Goal: Task Accomplishment & Management: Use online tool/utility

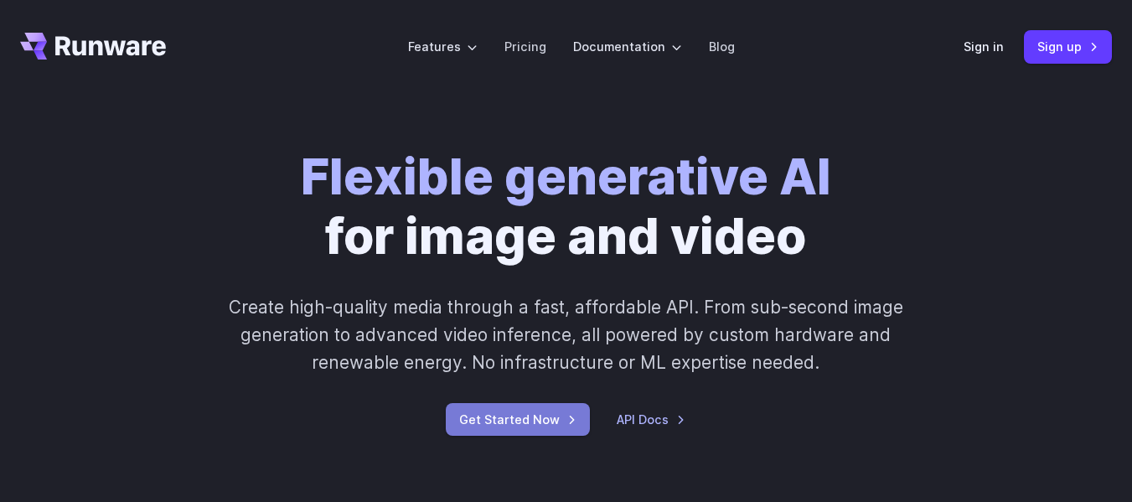
click at [527, 420] on link "Get Started Now" at bounding box center [518, 419] width 144 height 33
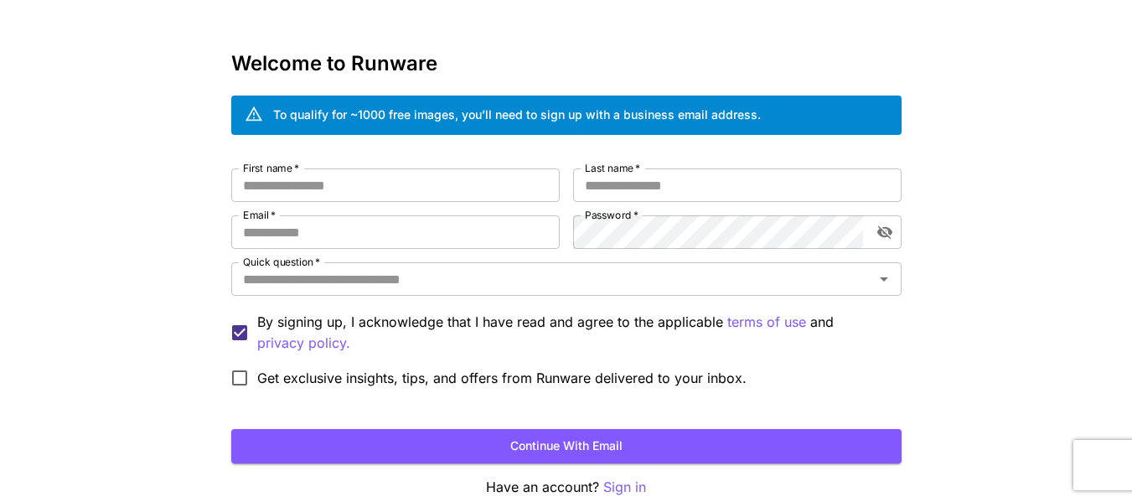
scroll to position [129, 0]
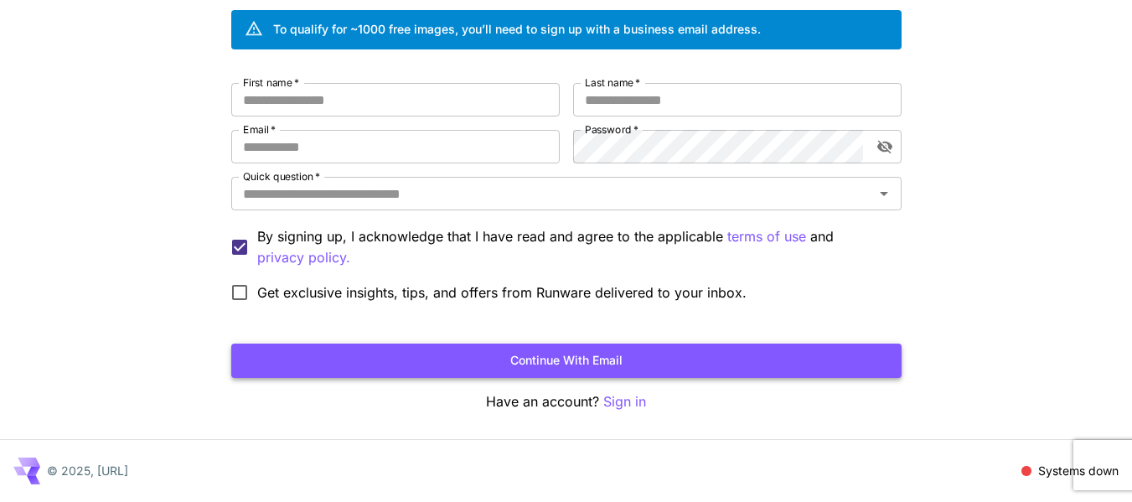
click at [397, 359] on button "Continue with email" at bounding box center [566, 360] width 670 height 34
click at [284, 101] on input "First name   *" at bounding box center [395, 100] width 328 height 34
type input "*******"
click at [606, 106] on input "Last name   *" at bounding box center [737, 100] width 328 height 34
type input "********"
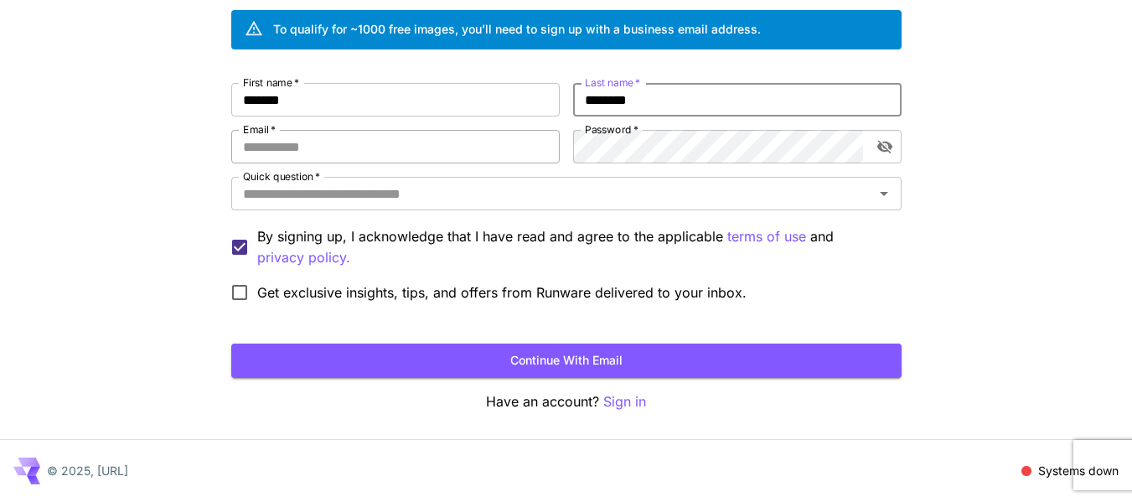
click at [411, 142] on input "Email   *" at bounding box center [395, 147] width 328 height 34
type input "********"
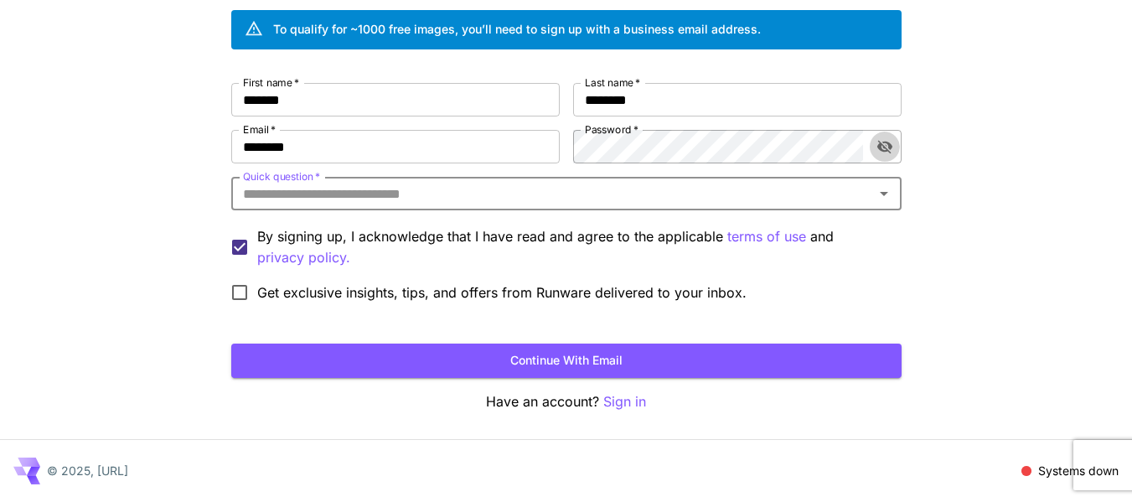
click at [884, 143] on icon "toggle password visibility" at bounding box center [884, 146] width 17 height 17
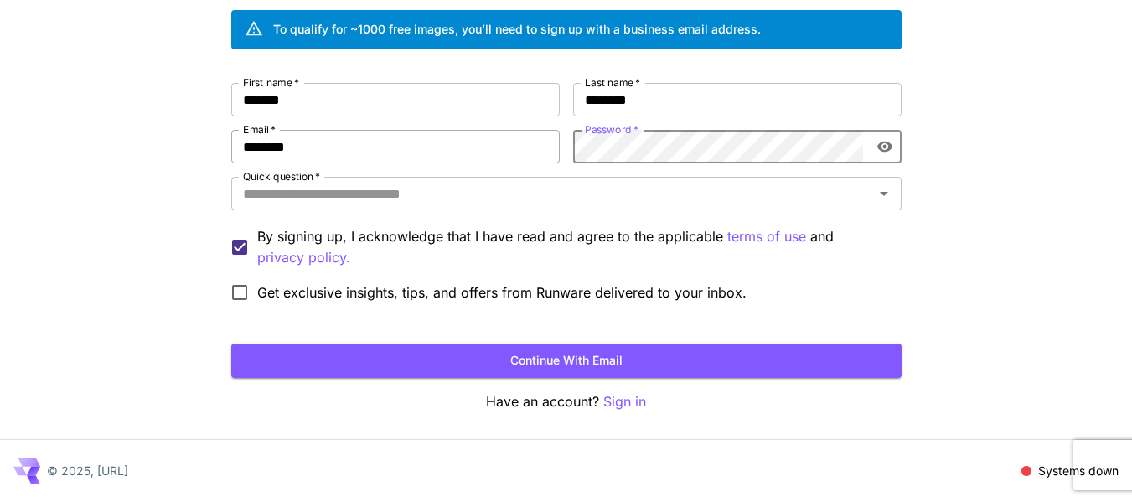
click at [520, 158] on div "First name   * ******* First name   * Last name   * ******** Last name   * Emai…" at bounding box center [566, 196] width 670 height 227
drag, startPoint x: 442, startPoint y: 150, endPoint x: 86, endPoint y: 147, distance: 356.0
click at [86, 147] on div "Kick off with ~1000 free images! 🎈 Welcome to Runware To qualify for ~1000 free…" at bounding box center [566, 186] width 1132 height 631
type input "**********"
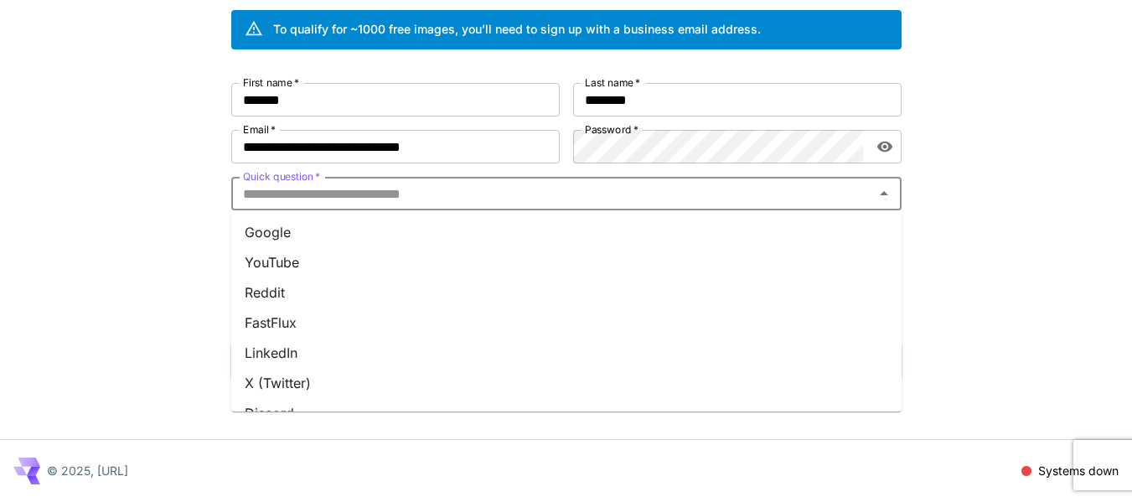
click at [369, 199] on input "Quick question   *" at bounding box center [552, 193] width 632 height 23
click at [339, 236] on li "Google" at bounding box center [566, 232] width 670 height 30
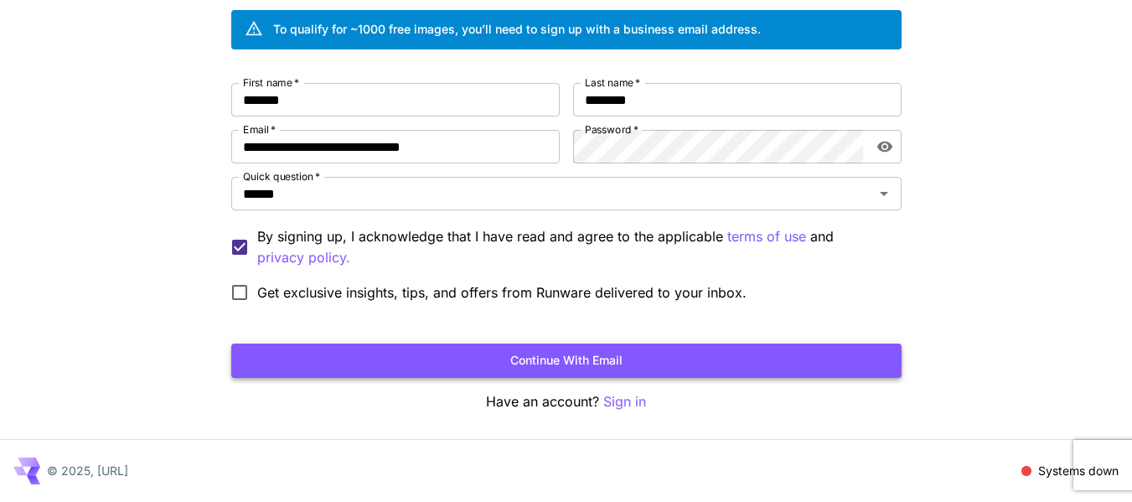
click at [487, 364] on button "Continue with email" at bounding box center [566, 360] width 670 height 34
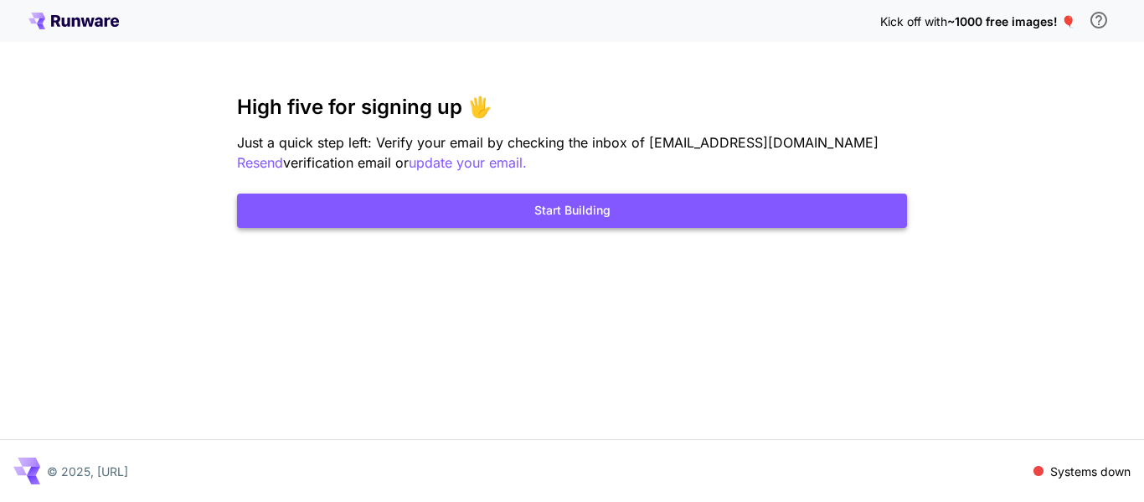
click at [557, 211] on button "Start Building" at bounding box center [572, 210] width 670 height 34
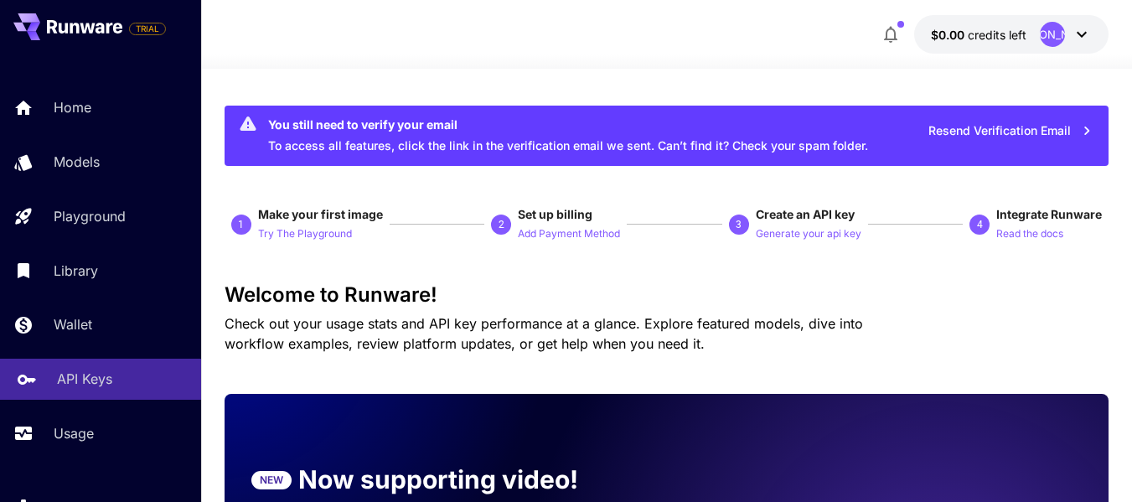
click at [110, 366] on link "API Keys" at bounding box center [100, 378] width 201 height 41
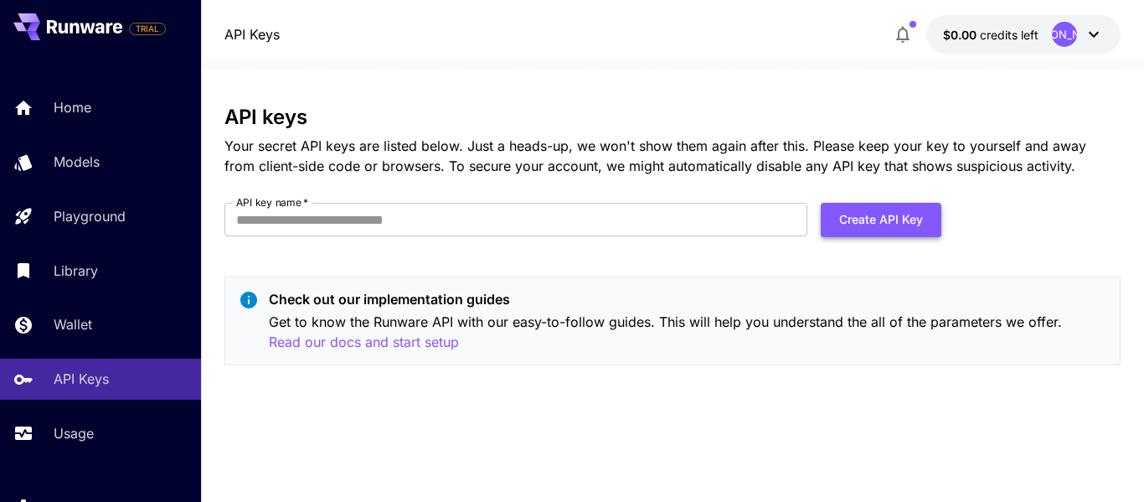
click at [903, 232] on button "Create API Key" at bounding box center [881, 220] width 121 height 34
click at [505, 230] on input "API key name   *" at bounding box center [515, 220] width 583 height 34
type input "*******"
click at [828, 220] on button "Create API Key" at bounding box center [881, 220] width 121 height 34
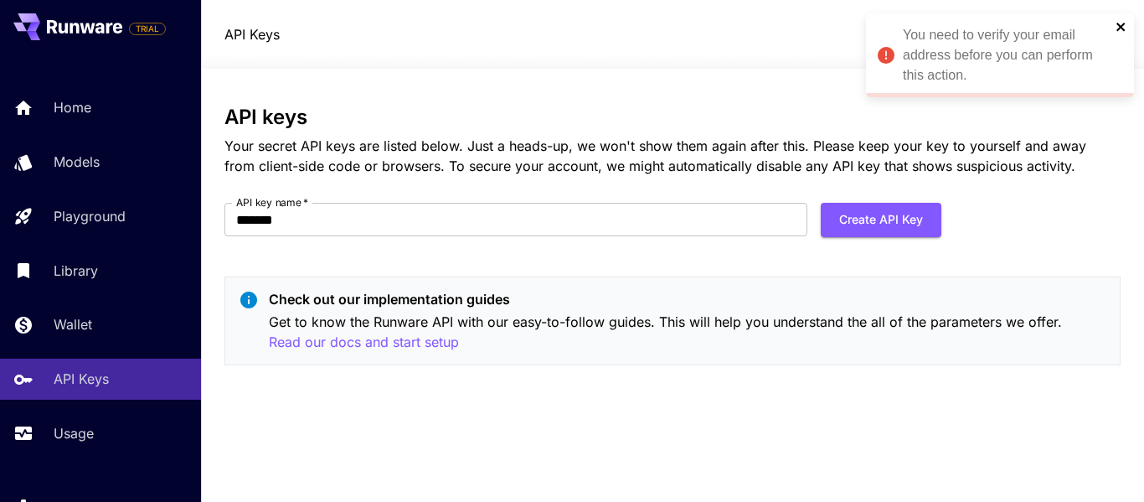
click at [1123, 28] on icon "close" at bounding box center [1120, 27] width 8 height 8
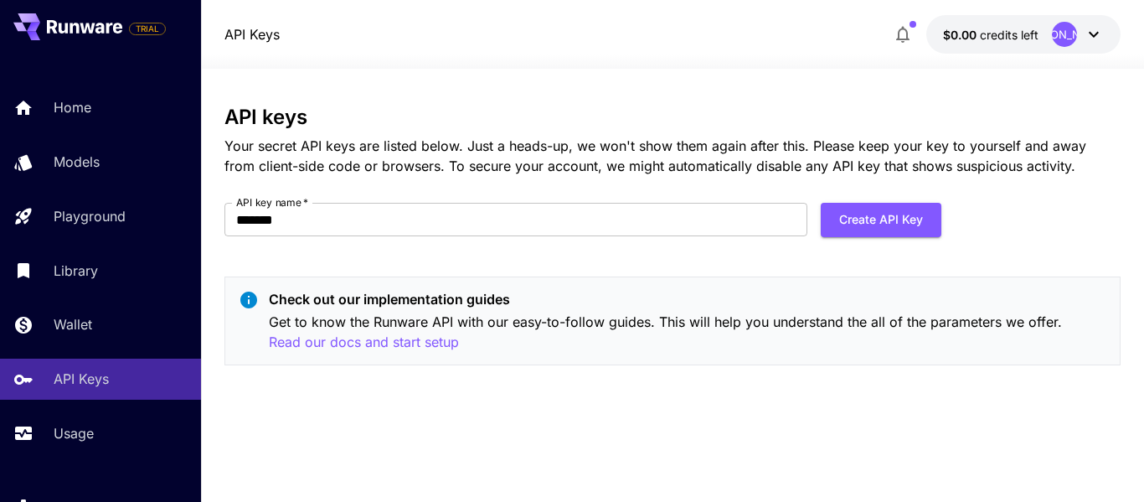
click at [351, 289] on p "Check out our implementation guides" at bounding box center [688, 299] width 838 height 20
click at [848, 224] on button "Create API Key" at bounding box center [881, 220] width 121 height 34
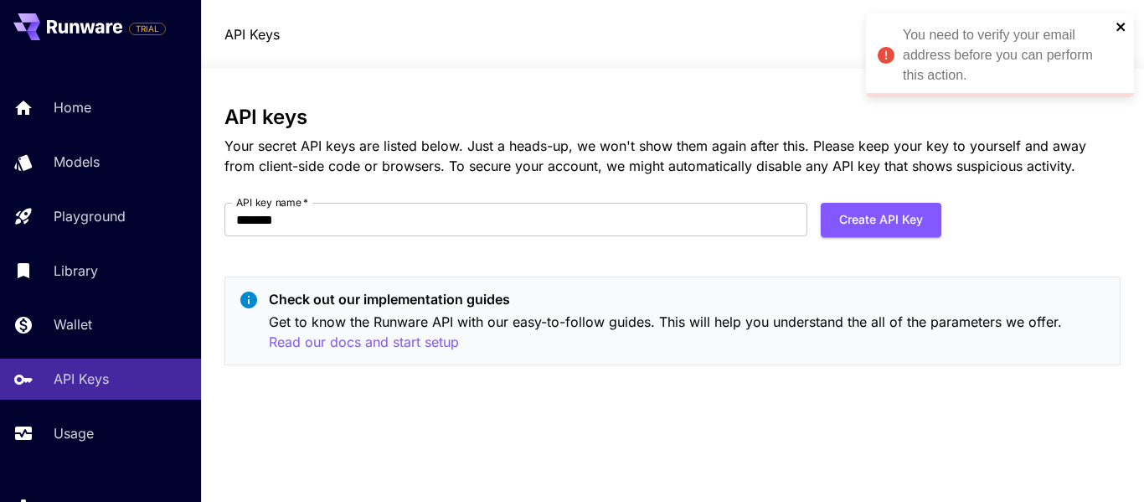
click at [1125, 23] on icon "close" at bounding box center [1122, 26] width 12 height 13
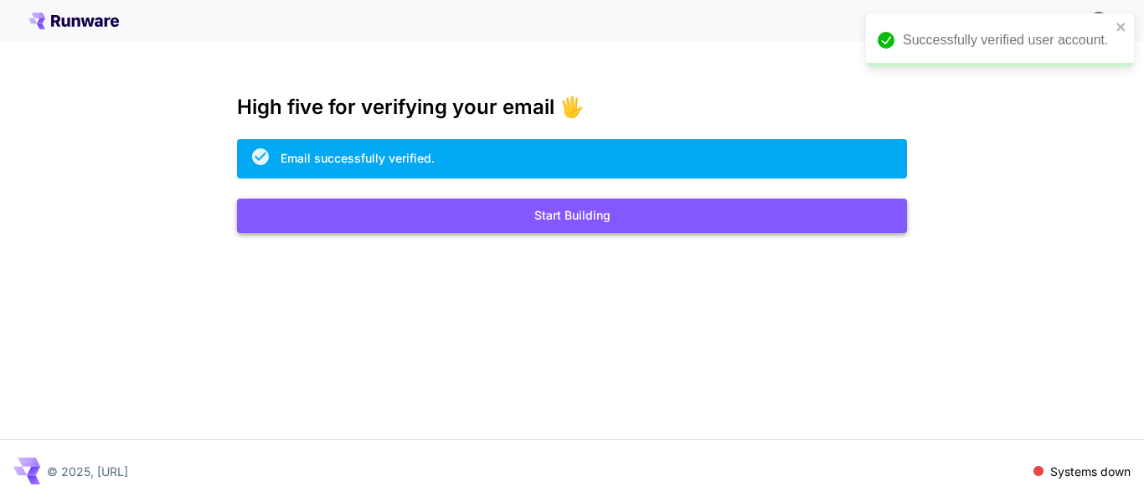
click at [575, 229] on button "Start Building" at bounding box center [572, 216] width 670 height 34
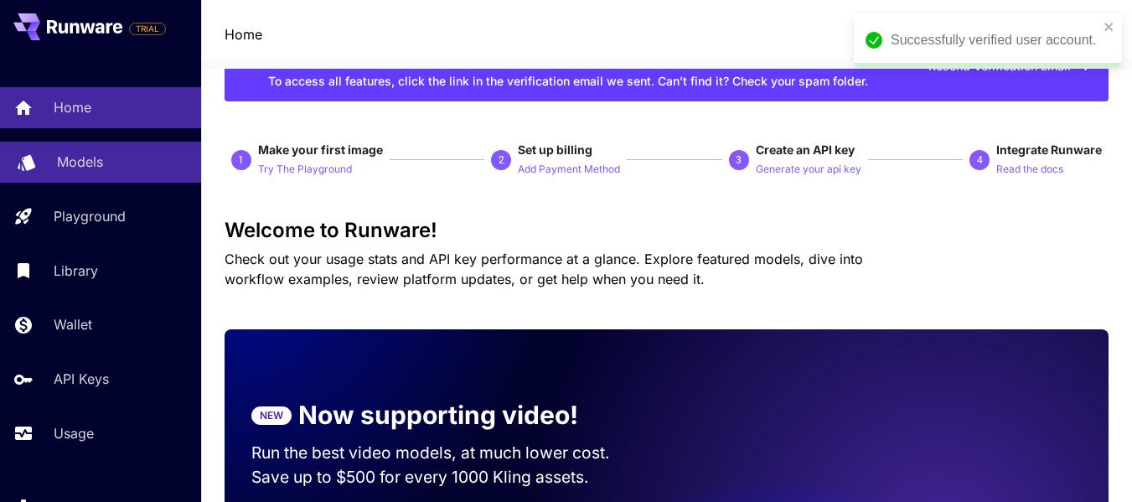
scroll to position [56, 0]
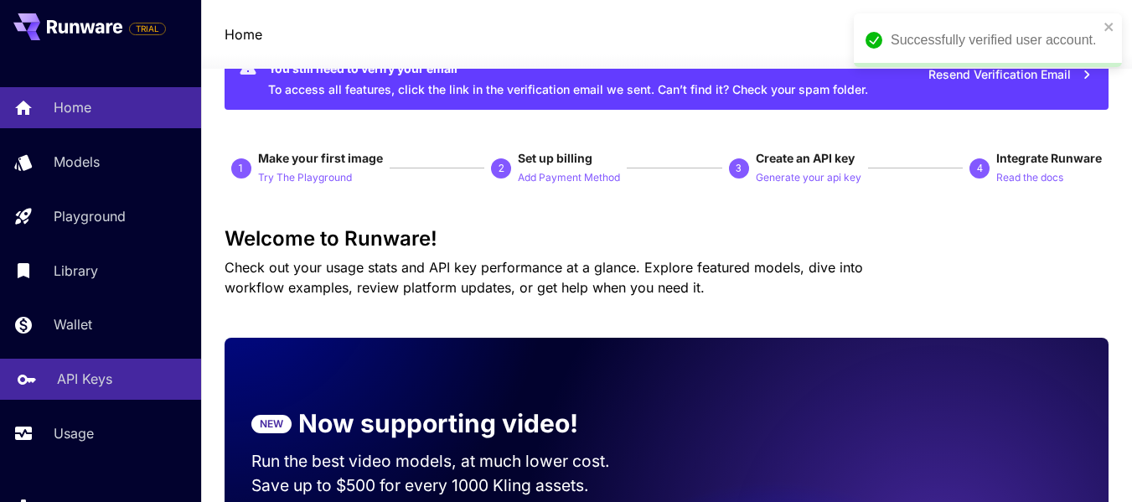
click at [90, 377] on p "API Keys" at bounding box center [84, 379] width 55 height 20
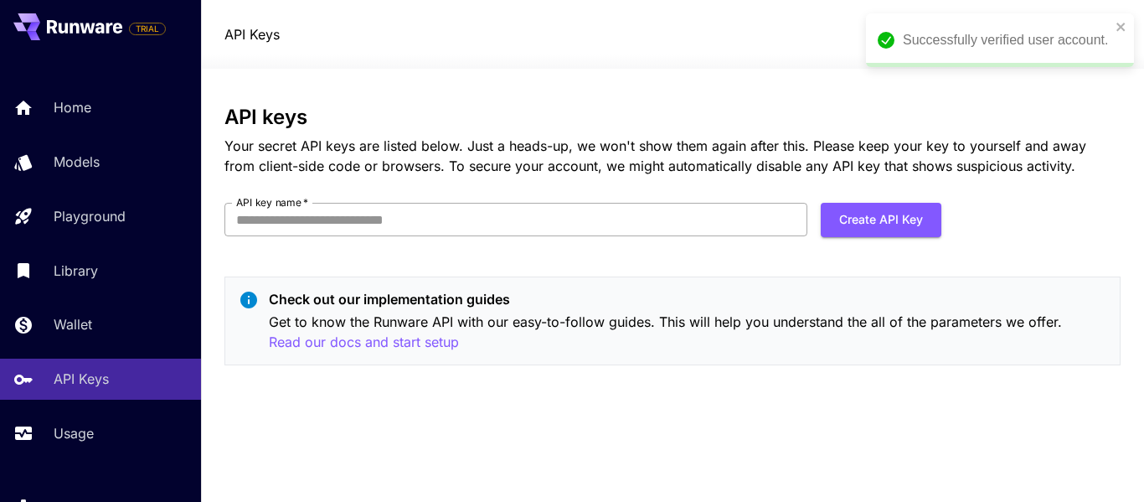
click at [631, 221] on input "API key name   *" at bounding box center [515, 220] width 583 height 34
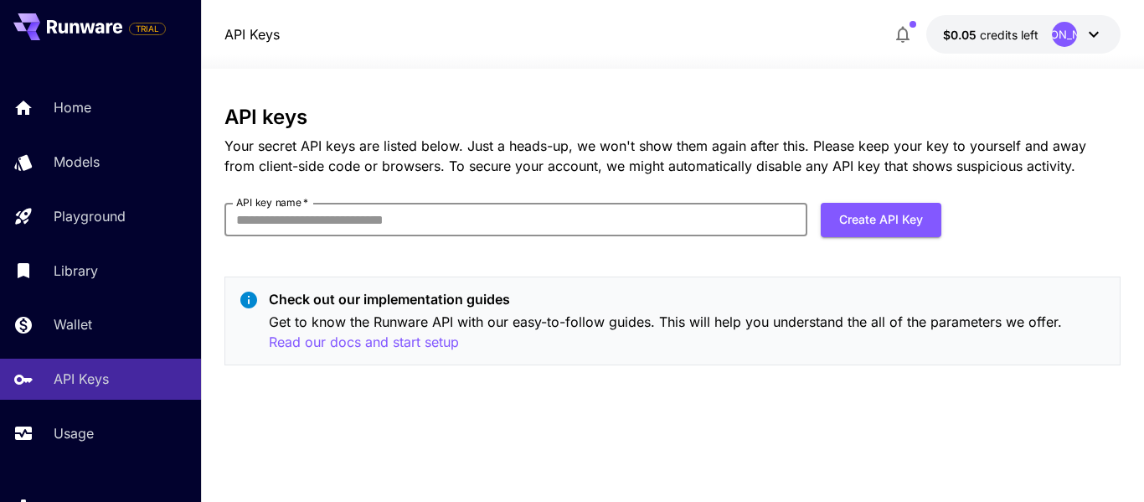
type input "*******"
click at [884, 216] on button "Create API Key" at bounding box center [881, 220] width 121 height 34
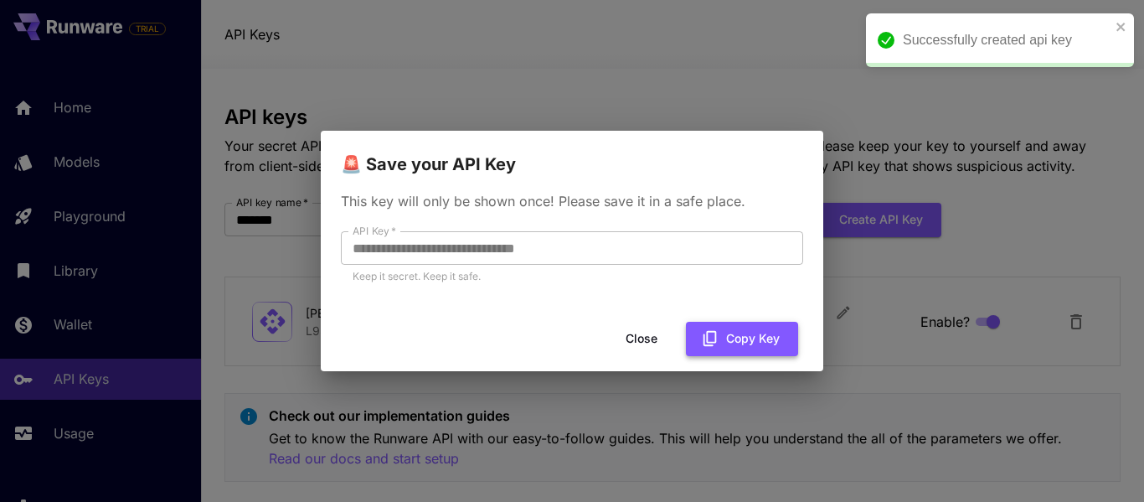
click at [724, 335] on button "Copy Key" at bounding box center [742, 339] width 112 height 34
click at [656, 340] on button "Close" at bounding box center [641, 339] width 75 height 34
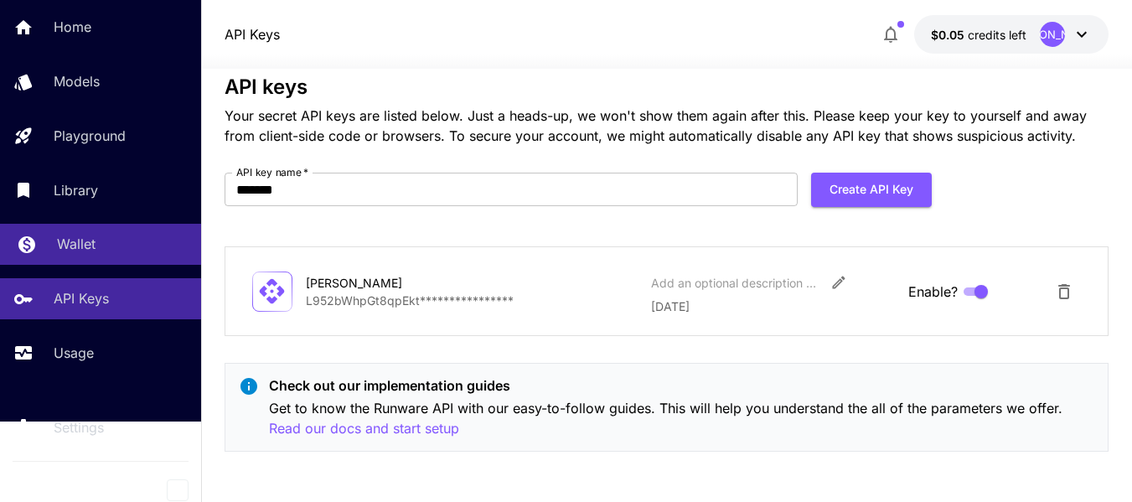
scroll to position [84, 0]
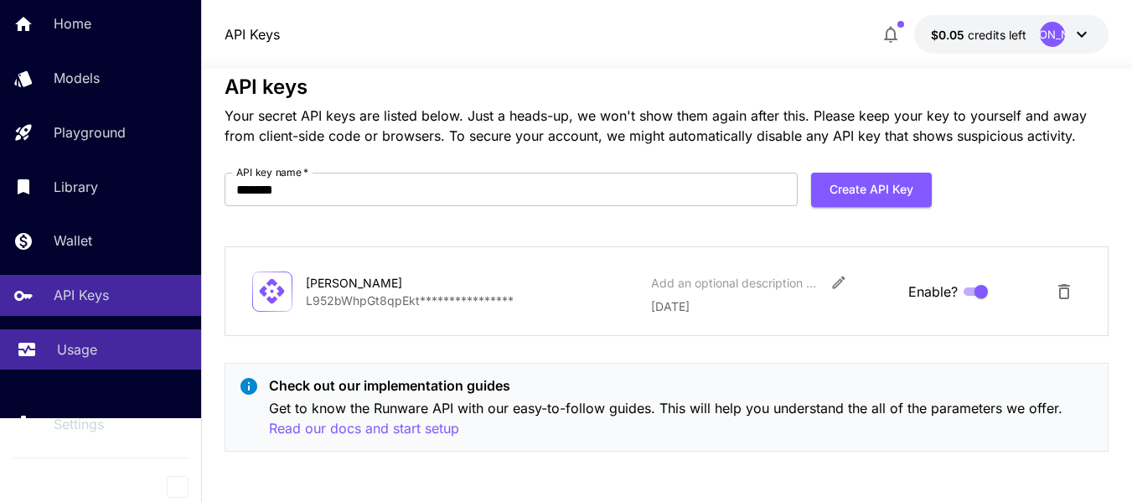
click at [142, 347] on div "Usage" at bounding box center [122, 349] width 131 height 20
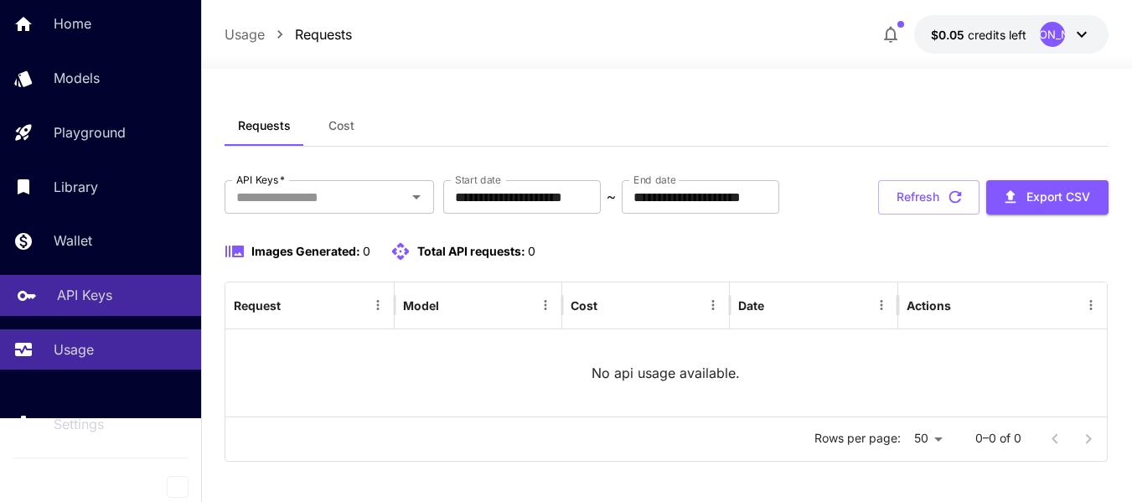
click at [106, 295] on p "API Keys" at bounding box center [84, 295] width 55 height 20
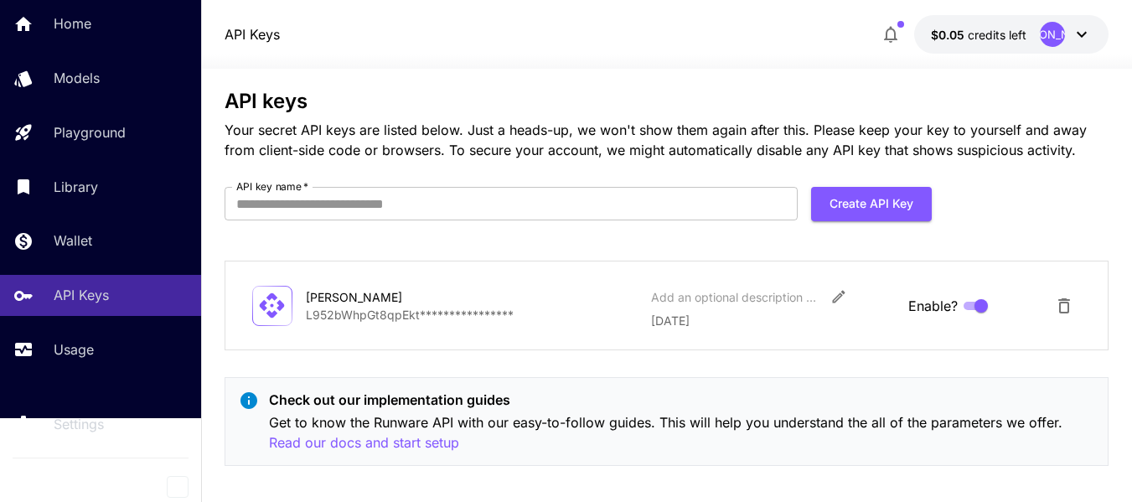
scroll to position [30, 0]
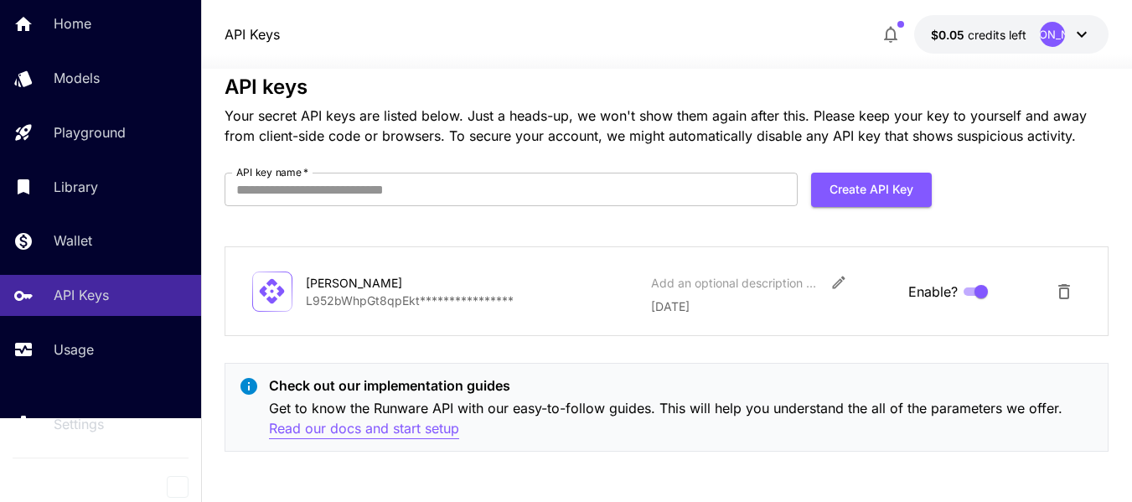
click at [394, 436] on p "Read our docs and start setup" at bounding box center [364, 428] width 190 height 21
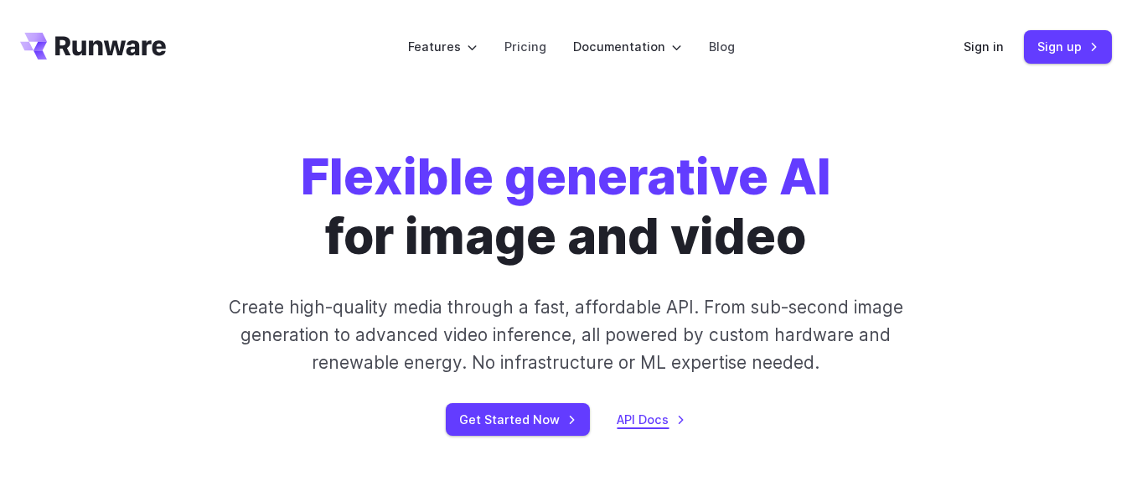
click at [654, 420] on link "API Docs" at bounding box center [650, 419] width 69 height 19
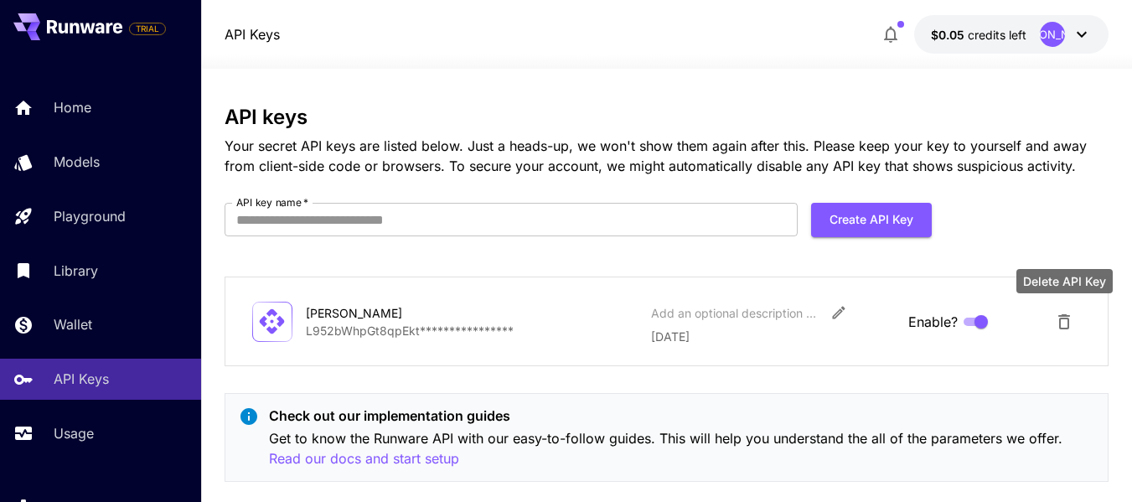
click at [1070, 308] on button "Delete API Key" at bounding box center [1064, 322] width 34 height 34
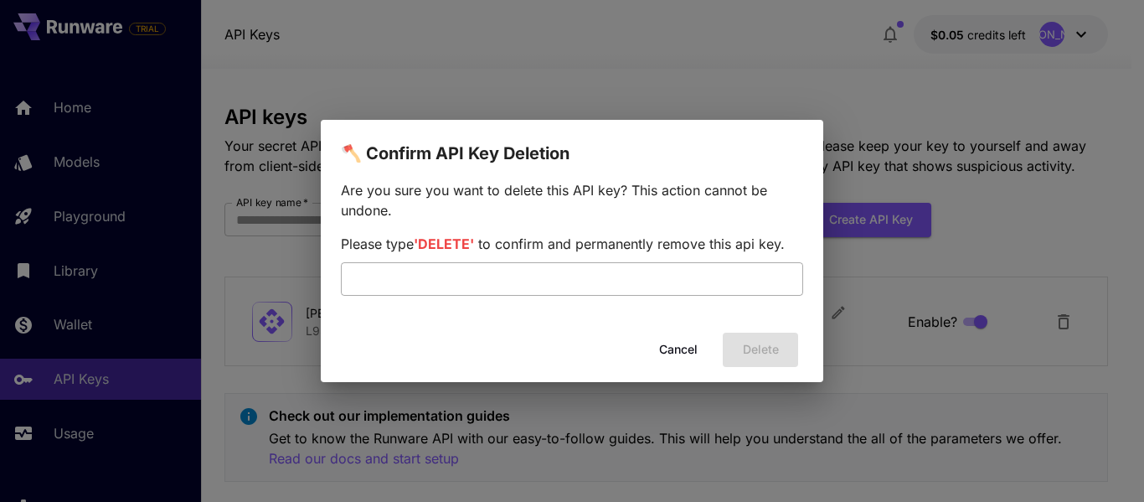
click at [685, 276] on input "text" at bounding box center [572, 279] width 462 height 34
type input "*"
type input "*******"
drag, startPoint x: 769, startPoint y: 346, endPoint x: 737, endPoint y: 351, distance: 32.2
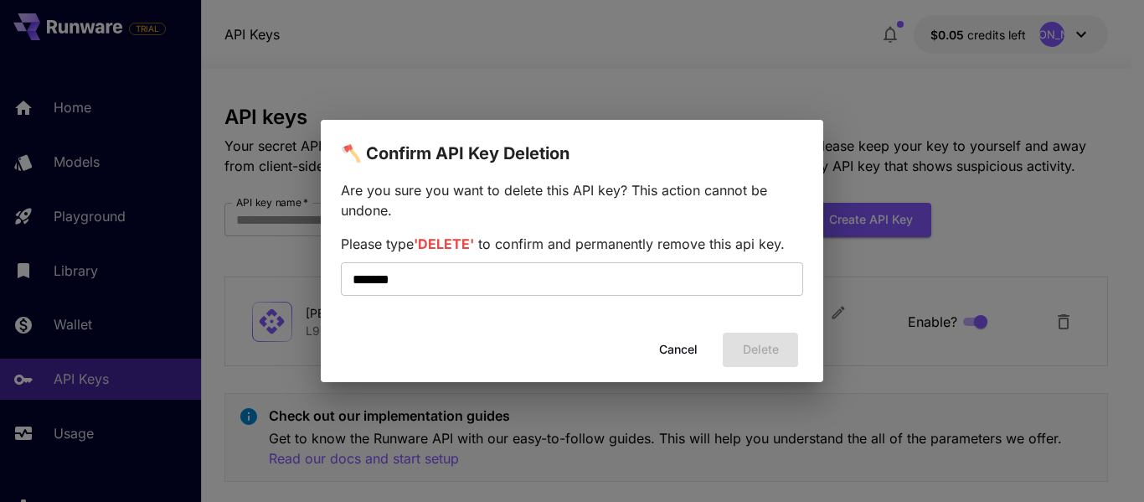
click at [769, 347] on div "Cancel Delete" at bounding box center [572, 350] width 503 height 48
click at [674, 343] on button "Cancel" at bounding box center [678, 350] width 75 height 34
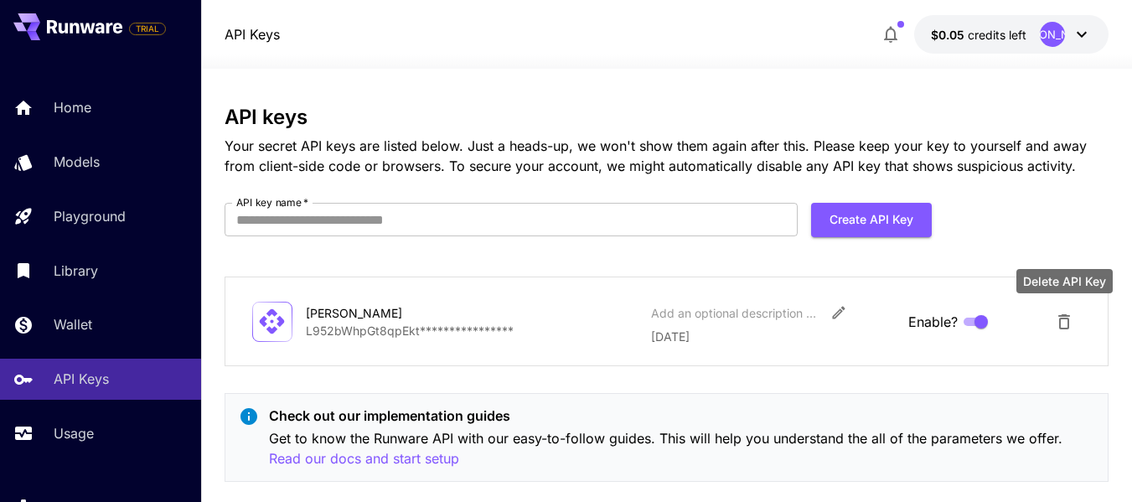
click at [1068, 318] on icon "Delete API Key" at bounding box center [1064, 321] width 12 height 15
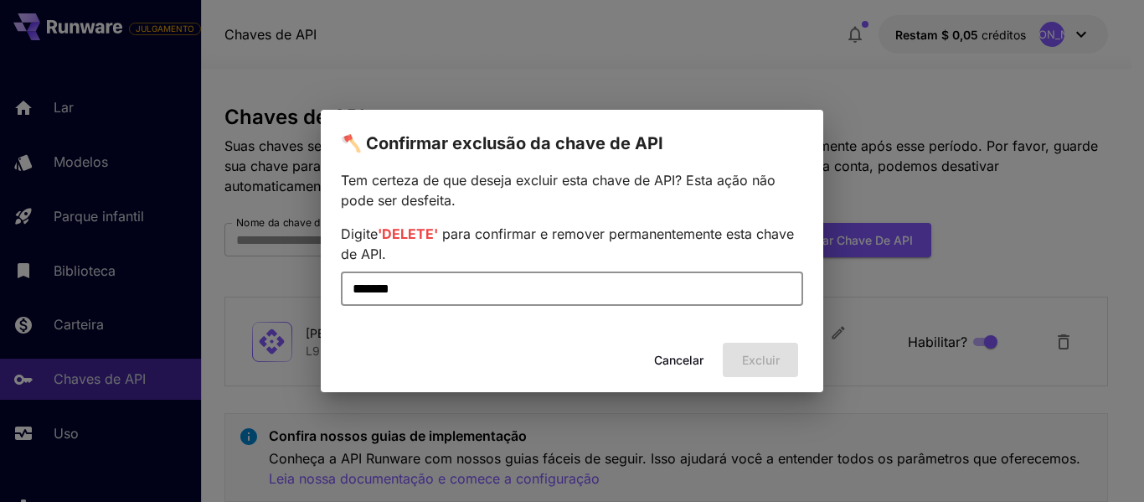
click at [441, 299] on input "*******" at bounding box center [572, 289] width 462 height 34
type input "*"
type input "******"
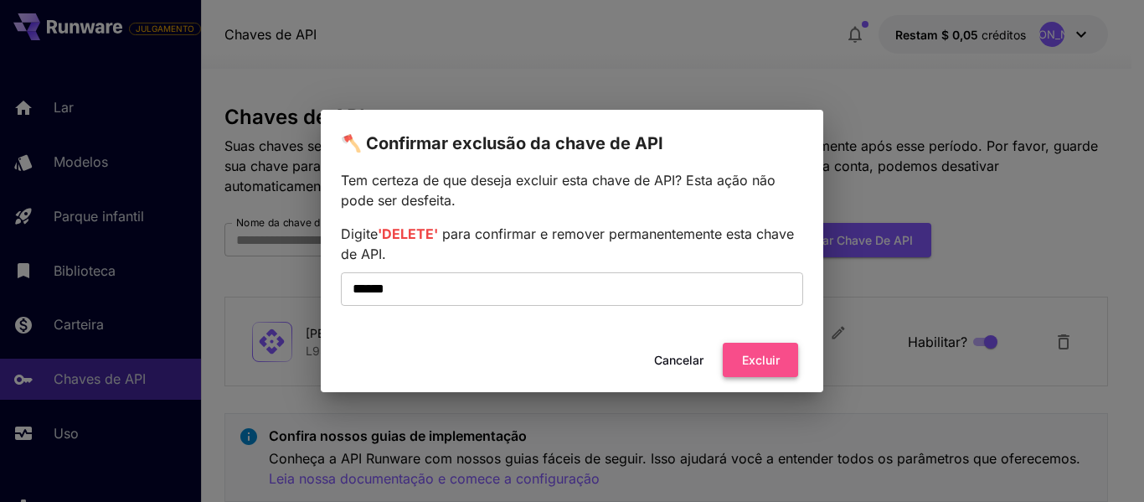
click at [781, 362] on button "Excluir" at bounding box center [760, 360] width 75 height 34
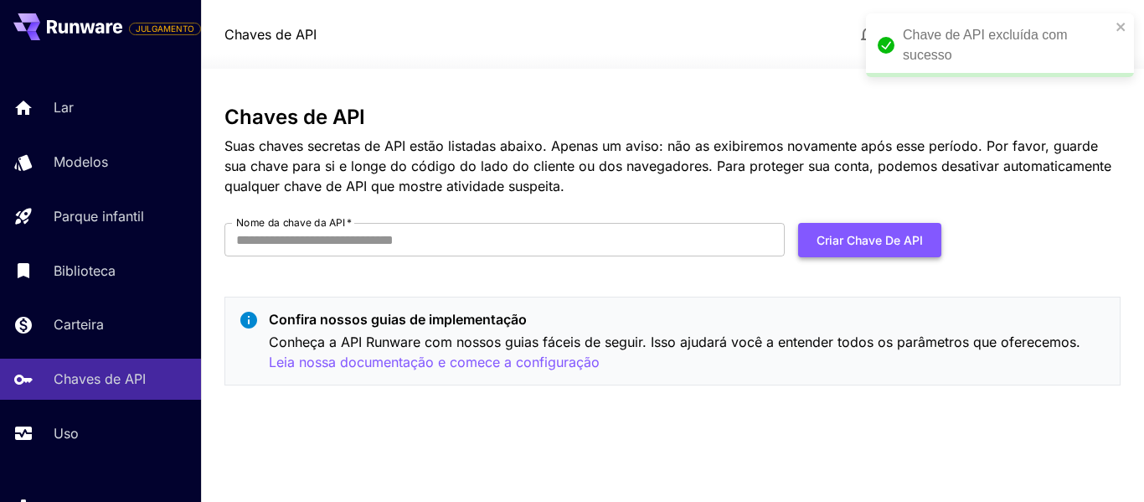
click at [870, 243] on font "Criar chave de API" at bounding box center [870, 240] width 106 height 14
click at [480, 240] on input "Nome da chave da API   *" at bounding box center [504, 240] width 560 height 34
type input "*******"
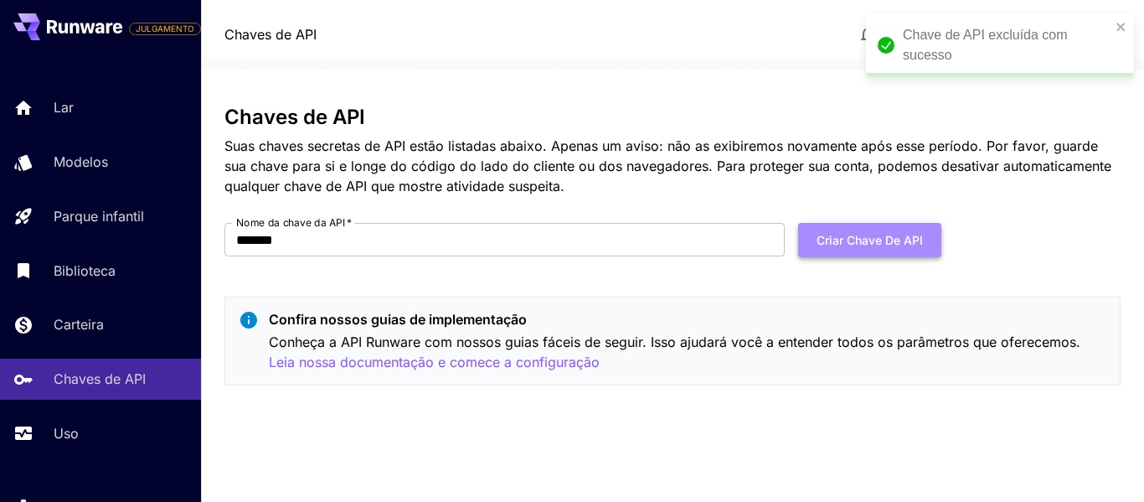
click at [852, 250] on font "Criar chave de API" at bounding box center [870, 239] width 106 height 21
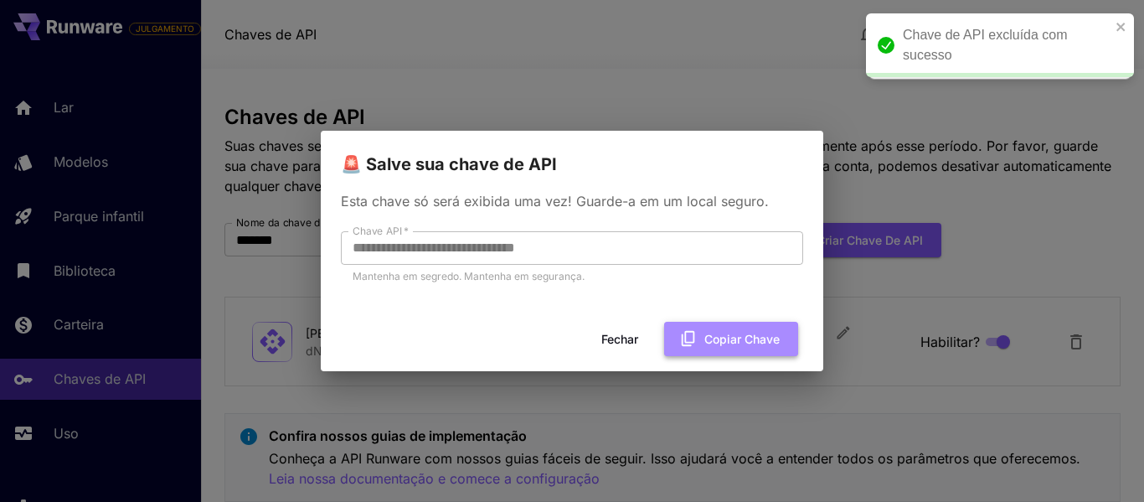
click at [735, 335] on font "Copiar chave" at bounding box center [741, 339] width 75 height 14
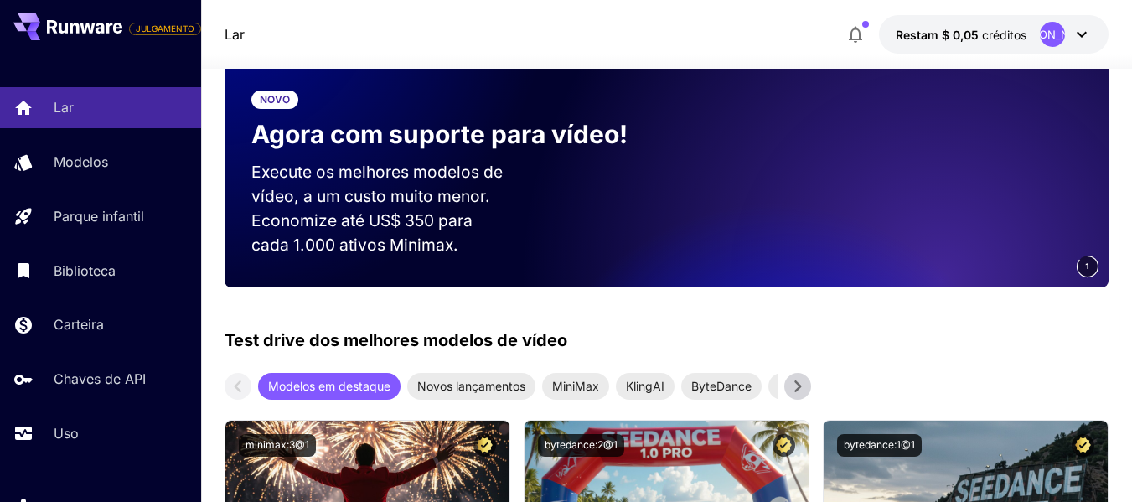
scroll to position [559, 0]
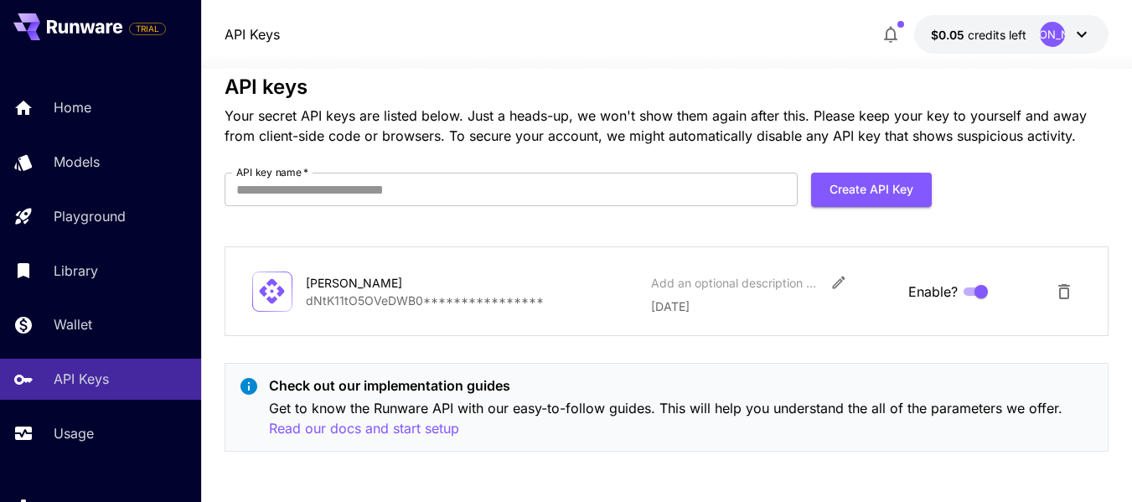
click at [72, 27] on icon at bounding box center [74, 28] width 9 height 11
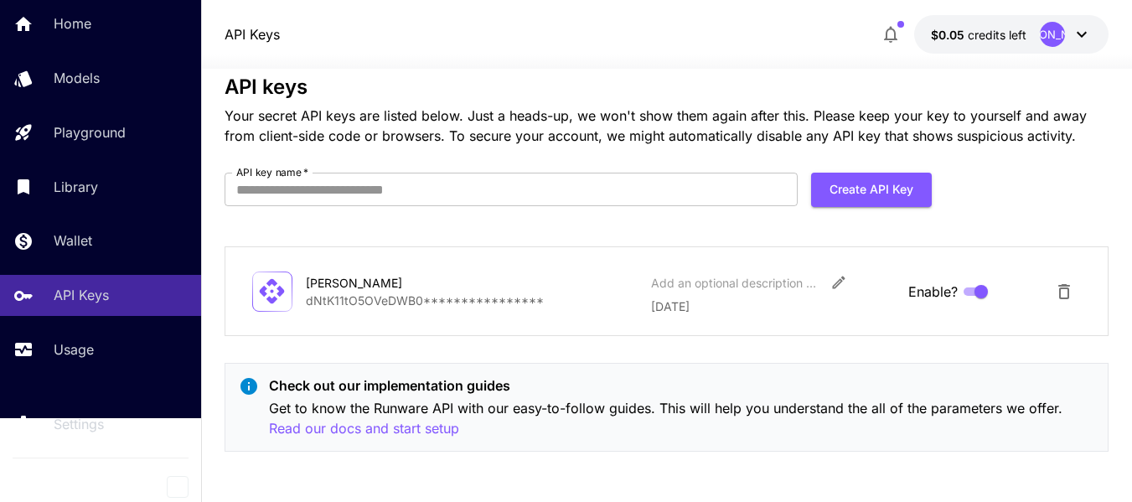
scroll to position [28, 0]
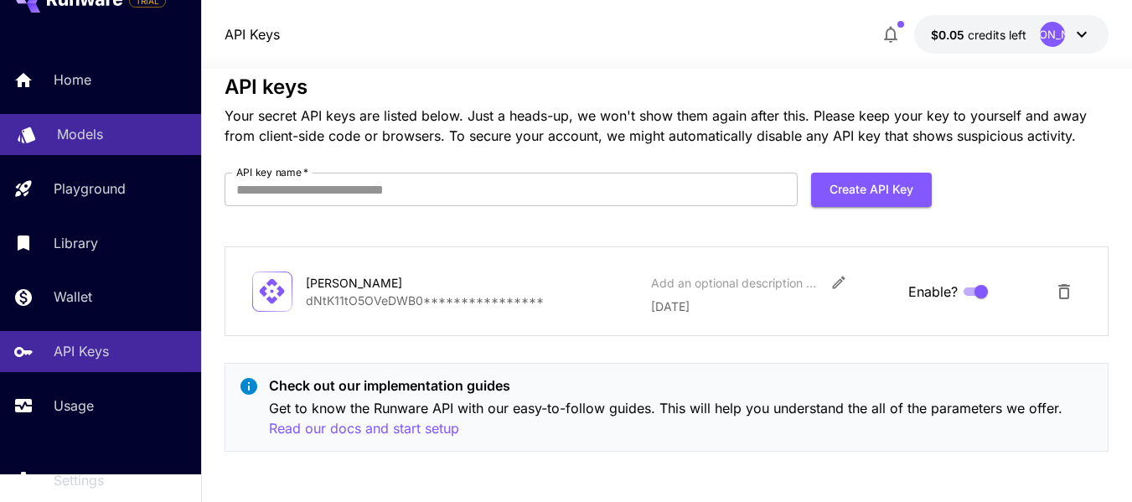
click at [84, 133] on p "Models" at bounding box center [80, 134] width 46 height 20
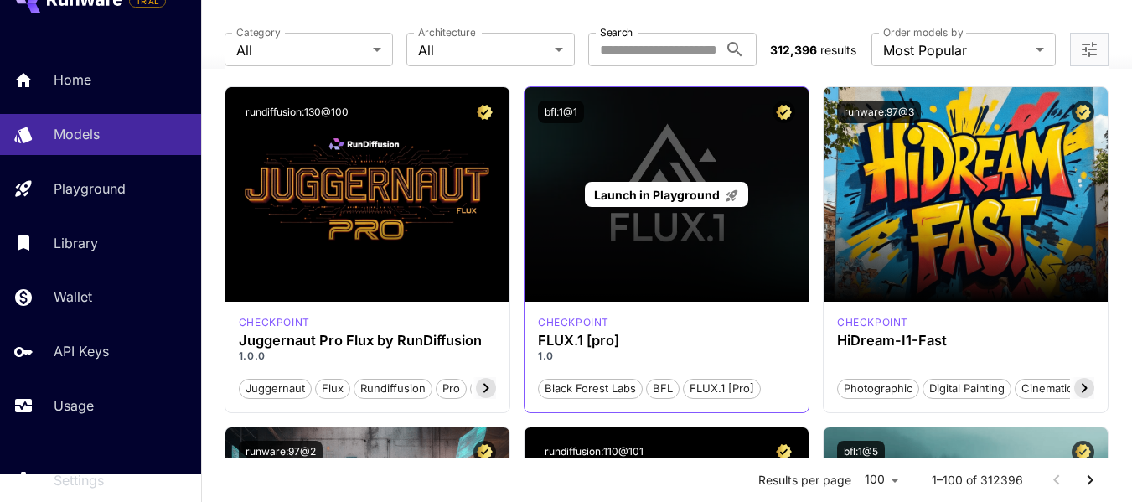
scroll to position [111, 0]
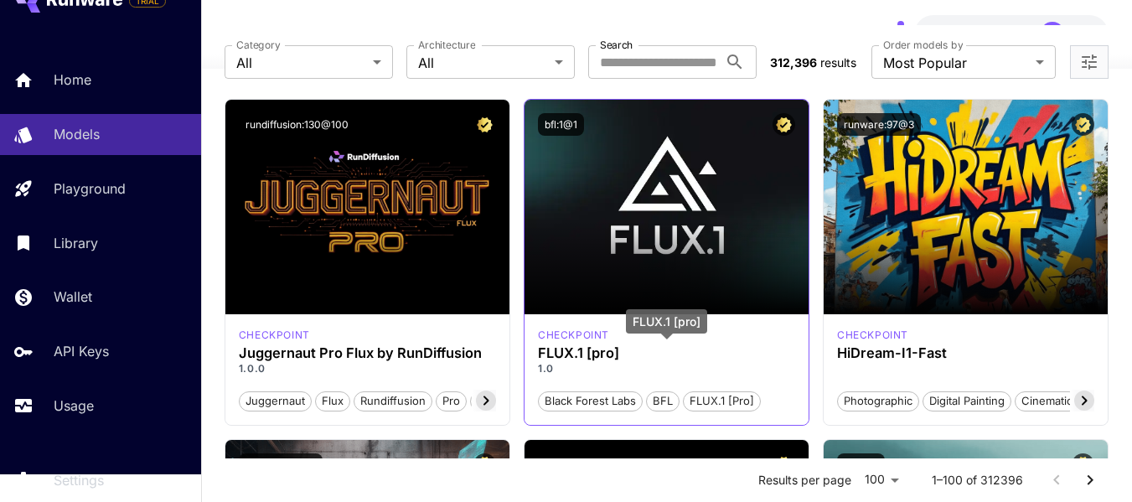
click at [552, 355] on h3 "FLUX.1 [pro]" at bounding box center [666, 353] width 257 height 16
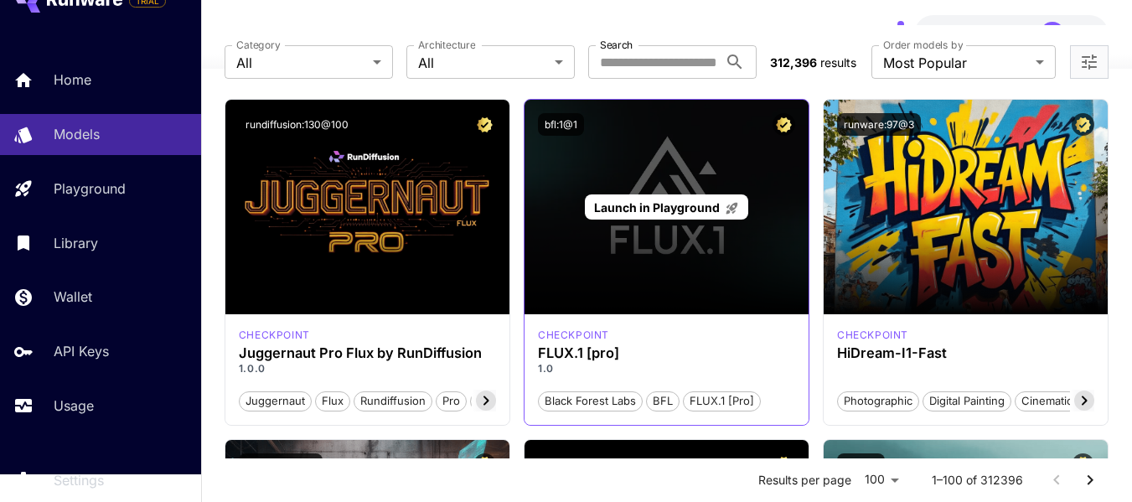
click at [692, 255] on div "Launch in Playground" at bounding box center [666, 207] width 284 height 214
click at [678, 213] on p "Launch in Playground" at bounding box center [666, 208] width 145 height 18
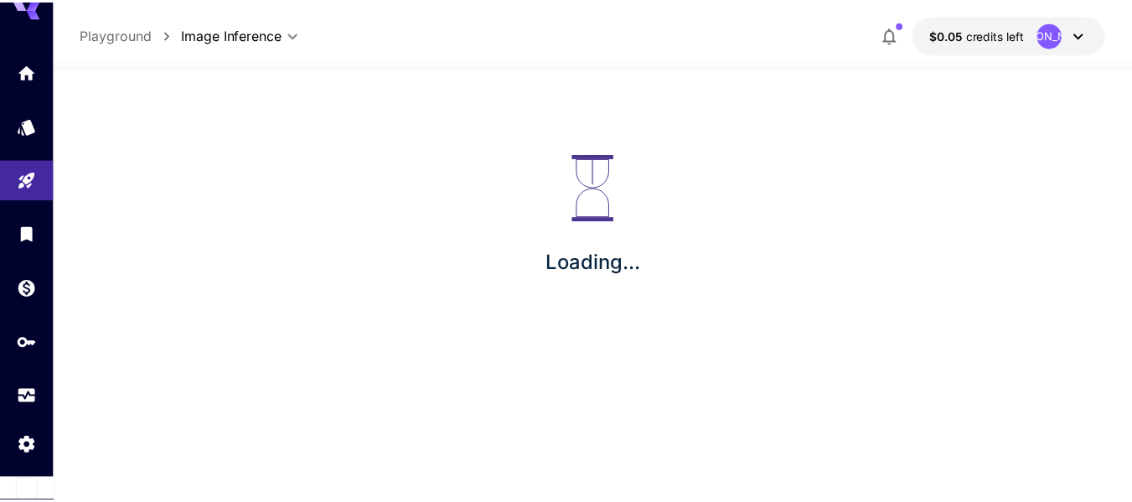
scroll to position [23, 0]
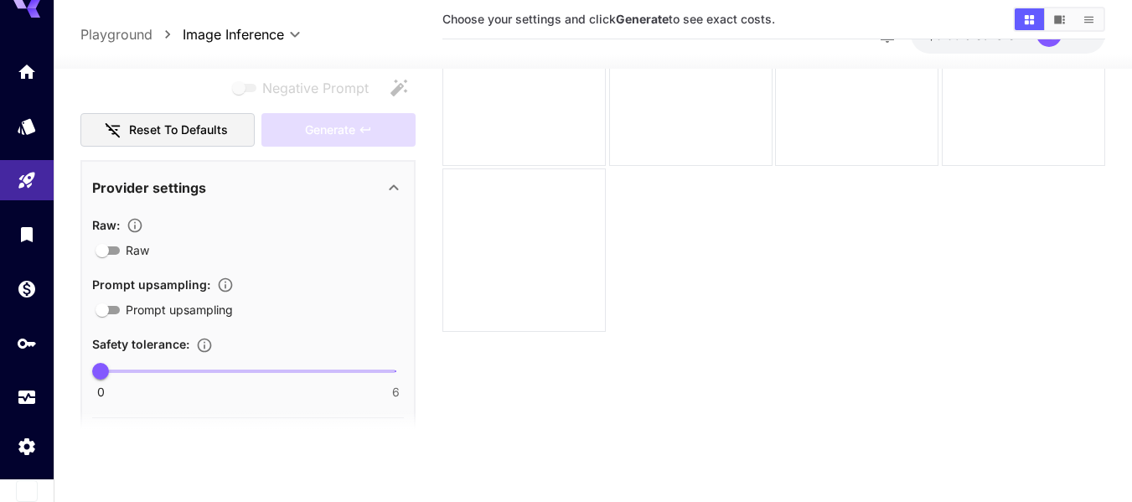
scroll to position [224, 0]
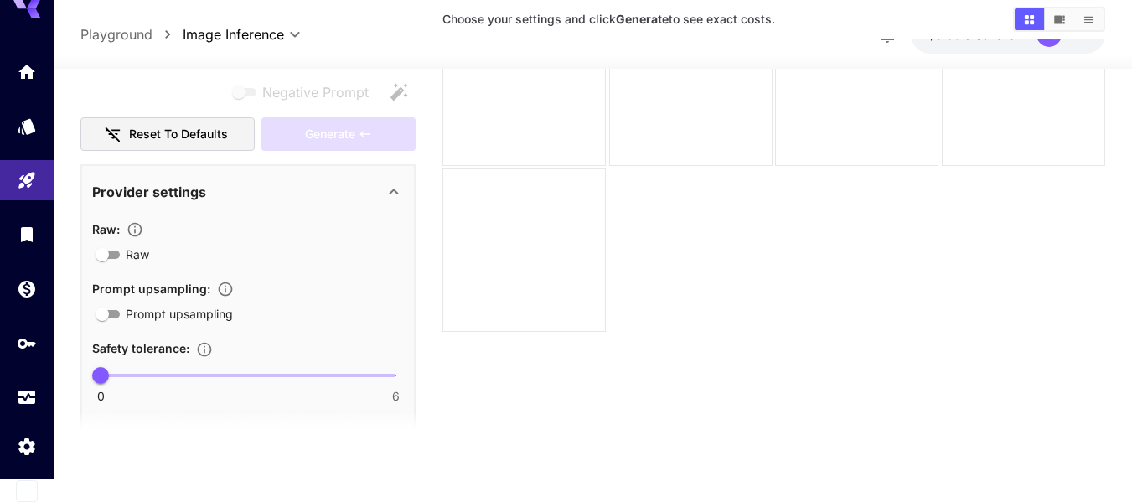
click at [343, 137] on div "Generate" at bounding box center [338, 134] width 154 height 34
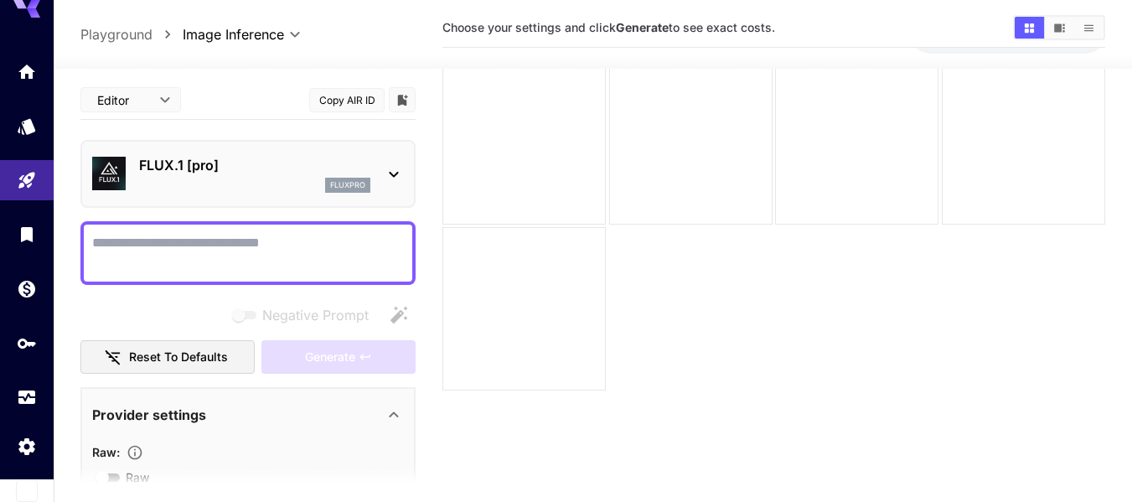
scroll to position [0, 0]
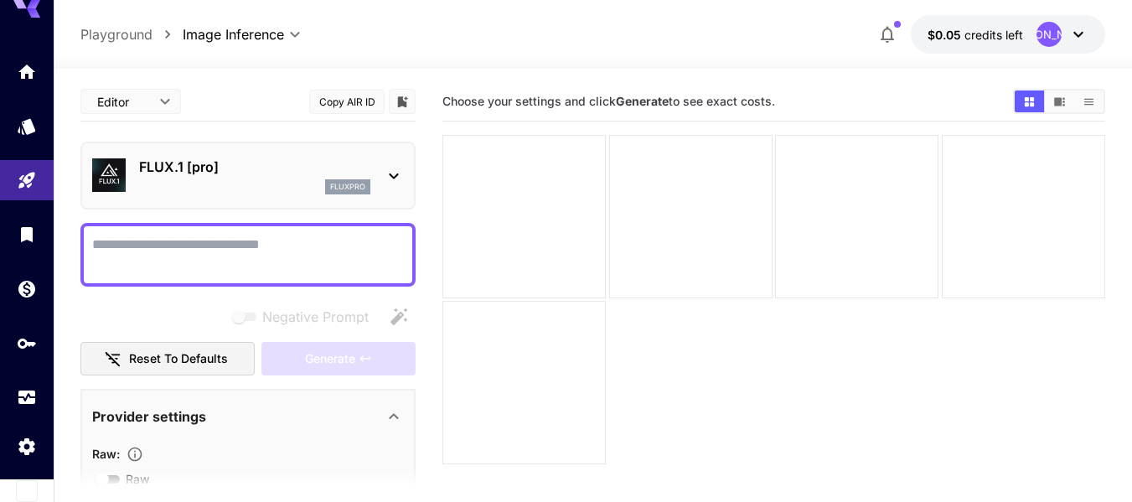
click at [399, 162] on div "FLUX.1 [pro] fluxpro" at bounding box center [248, 175] width 312 height 51
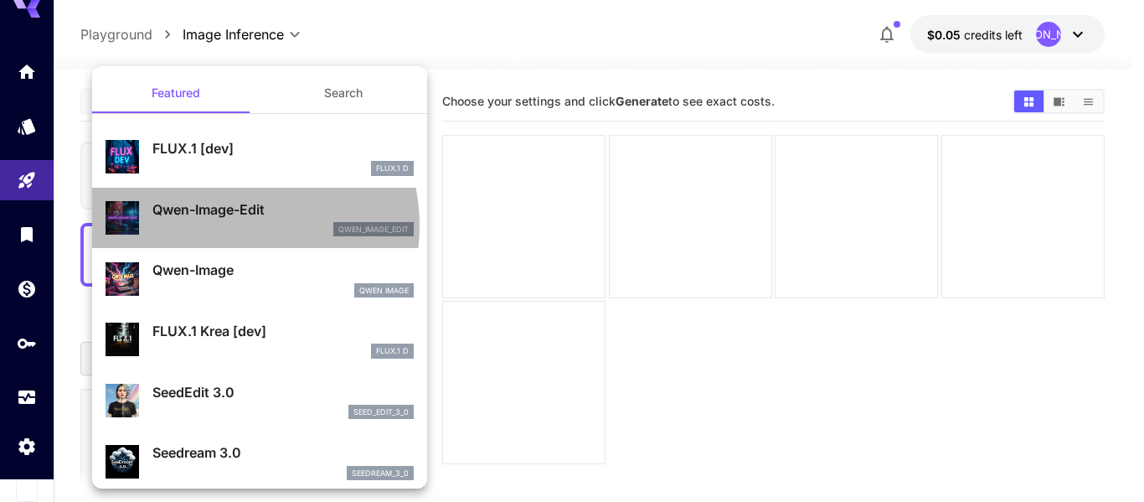
click at [234, 225] on div "qwen_image_edit" at bounding box center [282, 229] width 261 height 15
type input "*"
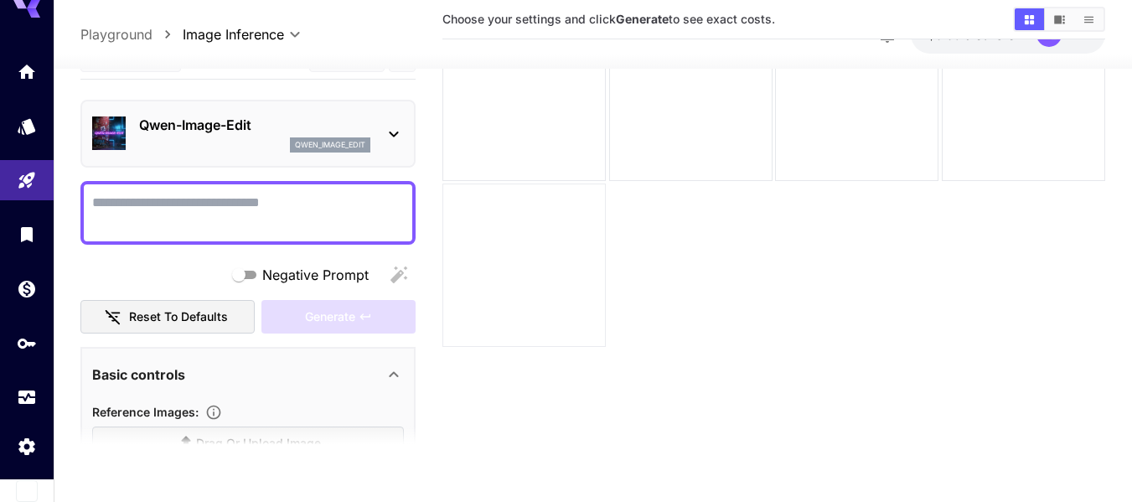
scroll to position [132, 0]
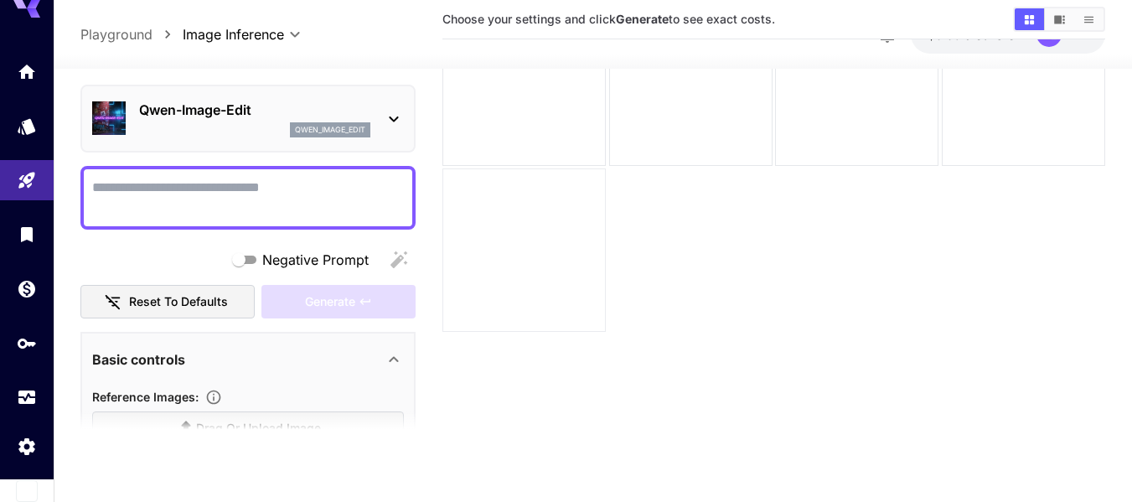
click at [503, 288] on div at bounding box center [523, 249] width 163 height 163
click at [554, 134] on div at bounding box center [523, 84] width 163 height 163
click at [149, 120] on div "Qwen-Image-Edit qwen_image_edit" at bounding box center [254, 119] width 231 height 38
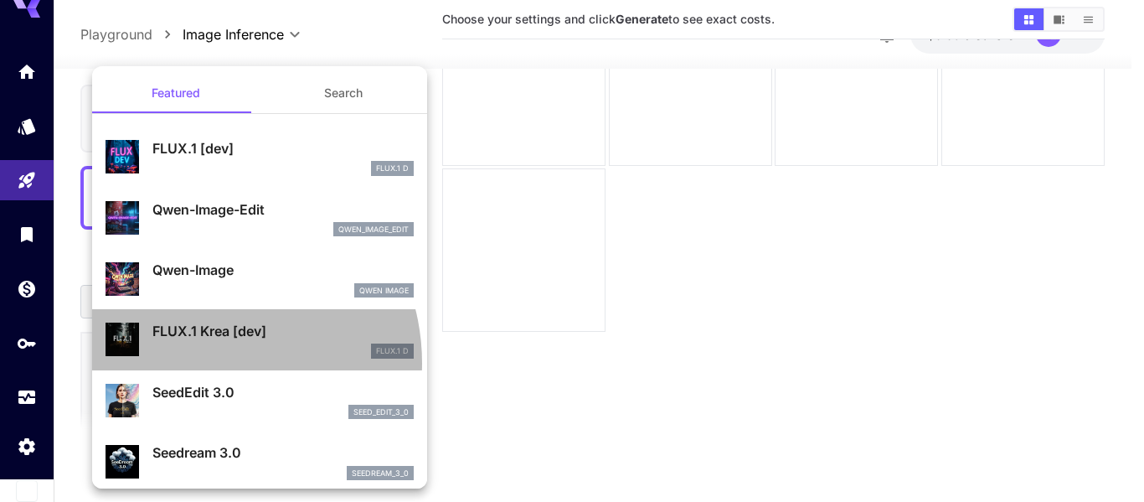
click at [202, 363] on div "FLUX.1 Krea [dev] FLUX.1 D" at bounding box center [260, 339] width 308 height 51
type input "**"
type input "***"
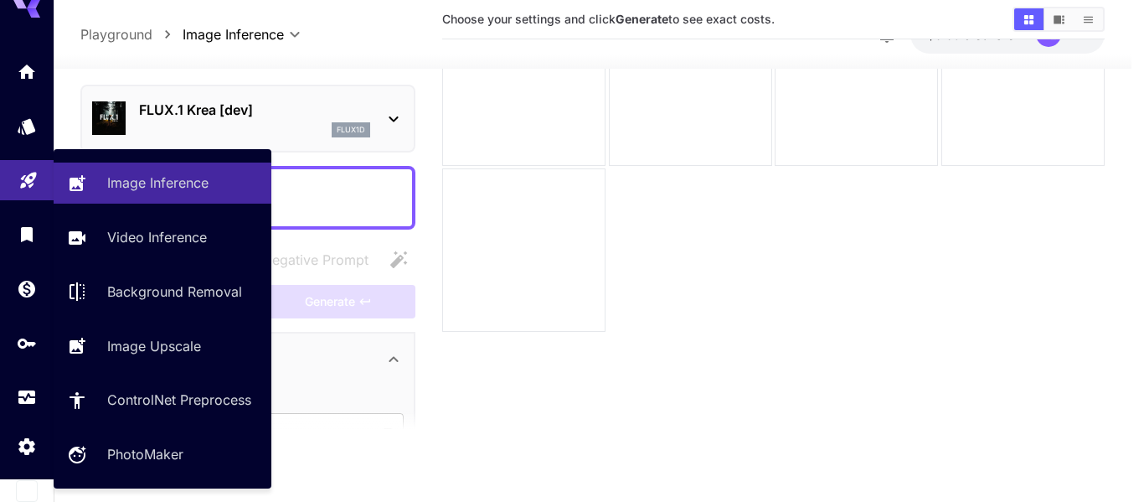
click at [39, 163] on link at bounding box center [27, 180] width 54 height 41
click at [157, 182] on p "Image Inference" at bounding box center [161, 183] width 101 height 20
click at [31, 171] on icon "Playground" at bounding box center [28, 176] width 16 height 16
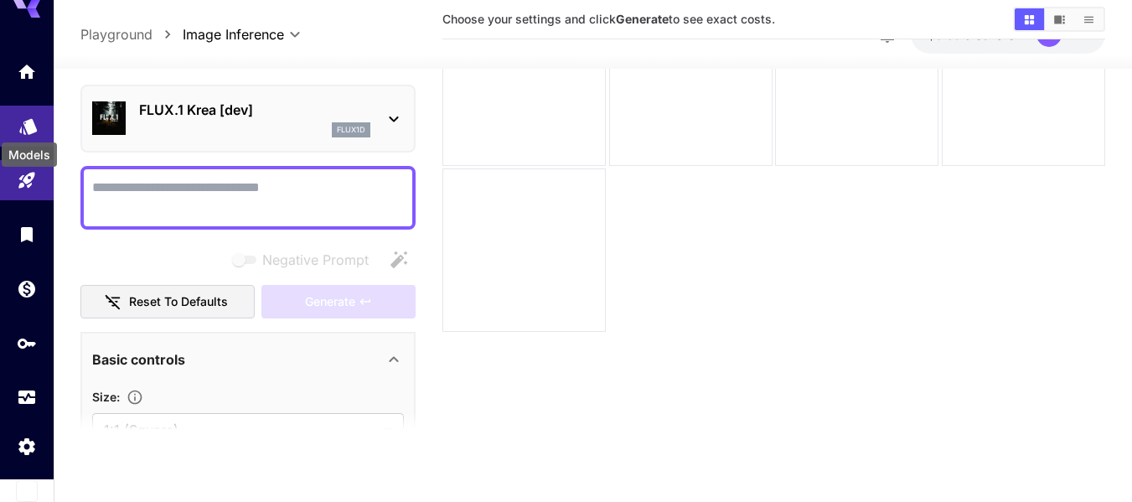
click at [23, 140] on div "Models" at bounding box center [29, 150] width 59 height 38
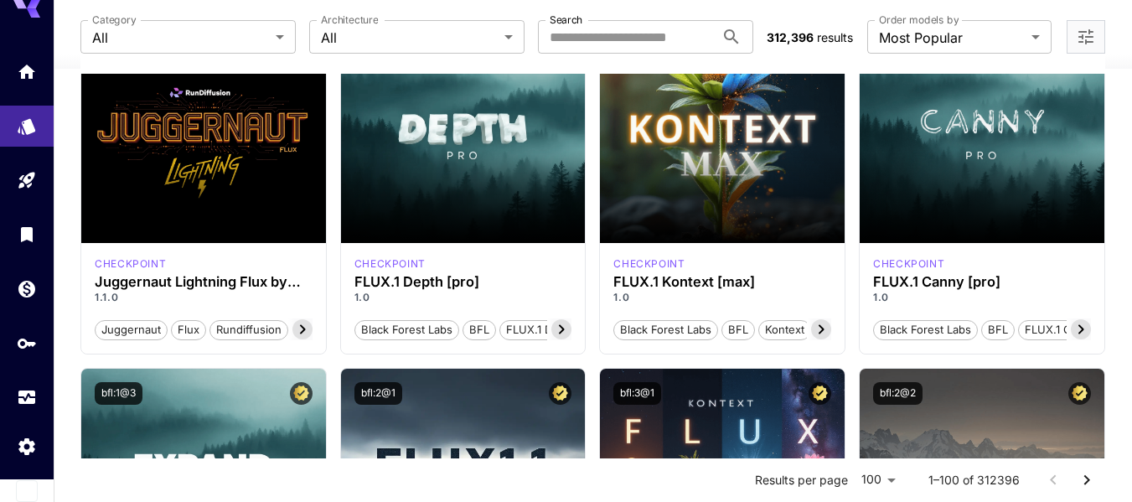
scroll to position [802, 0]
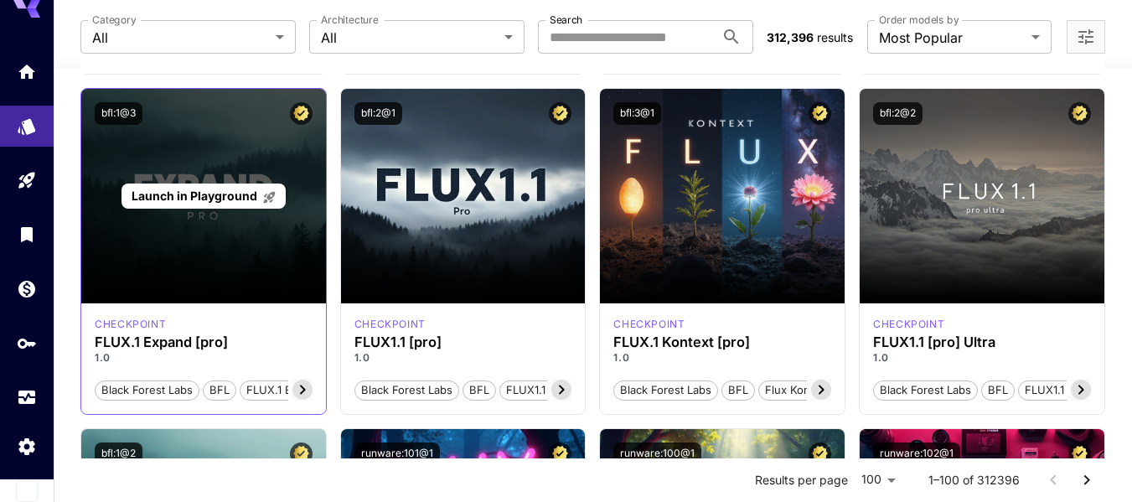
click at [244, 246] on div "Launch in Playground" at bounding box center [203, 196] width 245 height 214
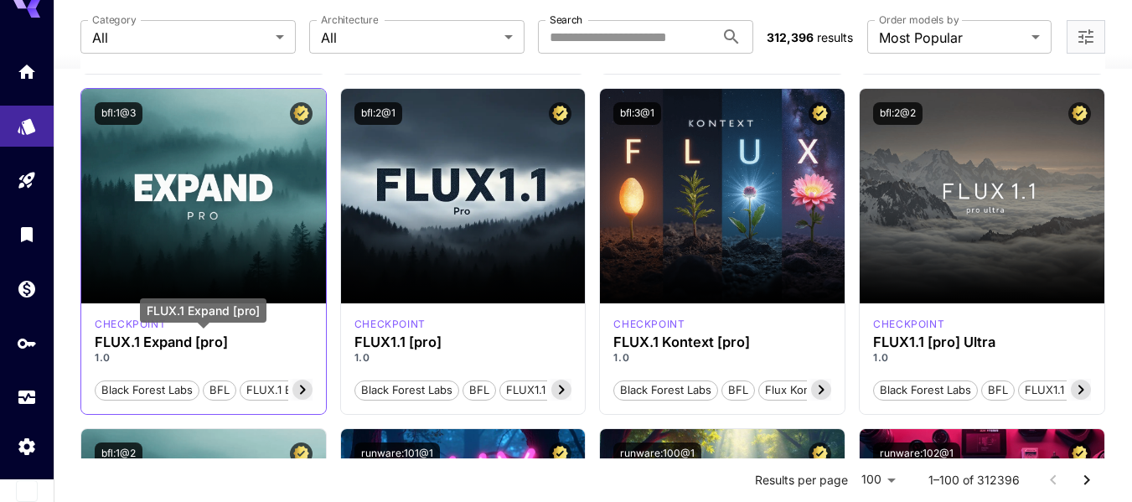
click at [203, 345] on h3 "FLUX.1 Expand [pro]" at bounding box center [204, 342] width 218 height 16
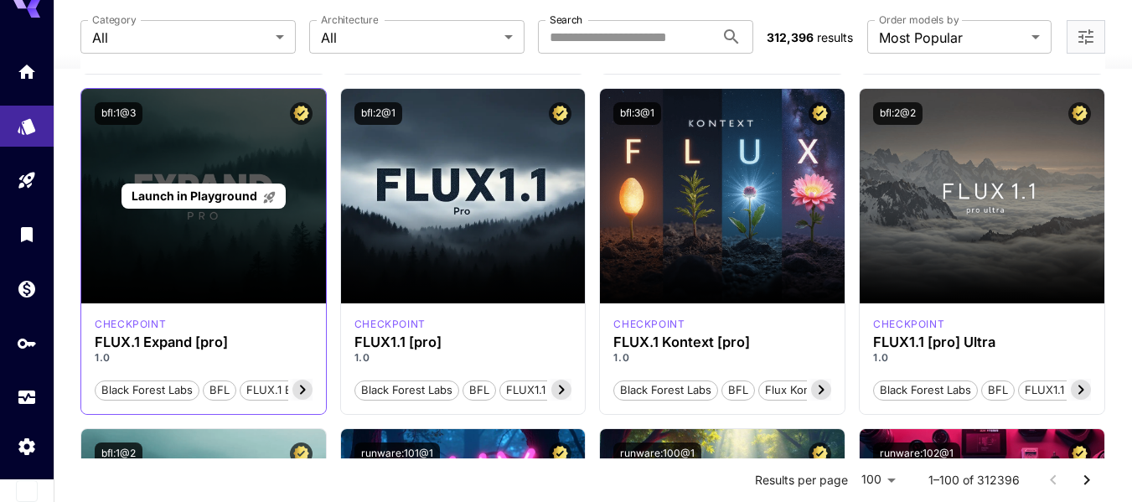
click at [240, 209] on div "Launch in Playground" at bounding box center [203, 196] width 245 height 214
click at [197, 201] on span "Launch in Playground" at bounding box center [194, 195] width 126 height 14
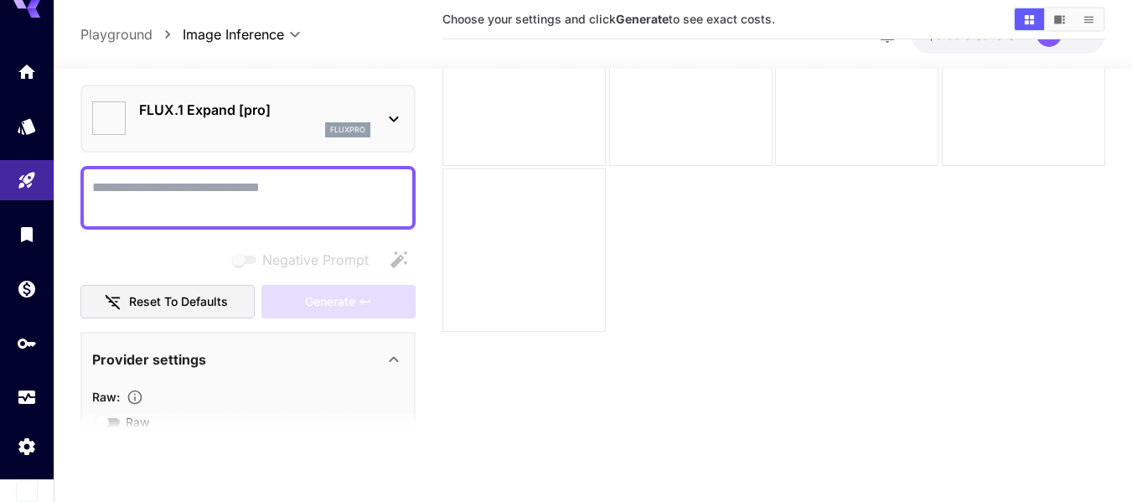
type input "***"
type input "**"
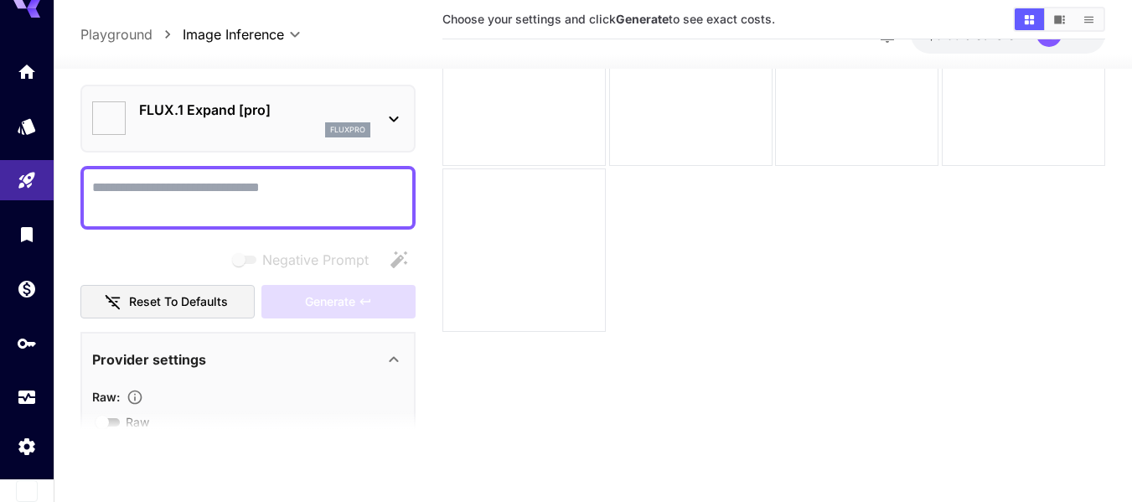
type input "**"
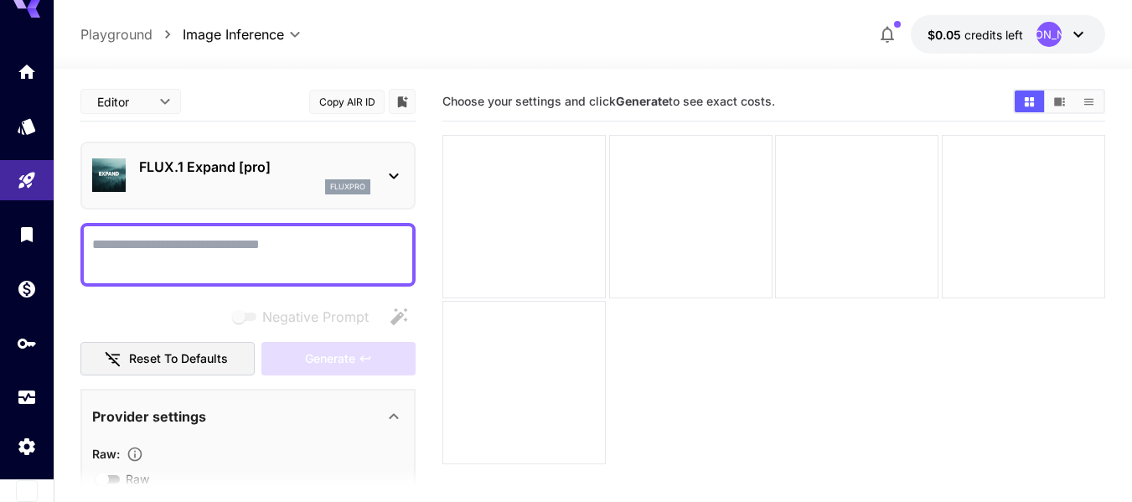
click at [1064, 100] on icon "Show images in video view" at bounding box center [1059, 101] width 13 height 13
click at [1087, 99] on icon "Show images in list view" at bounding box center [1088, 101] width 9 height 7
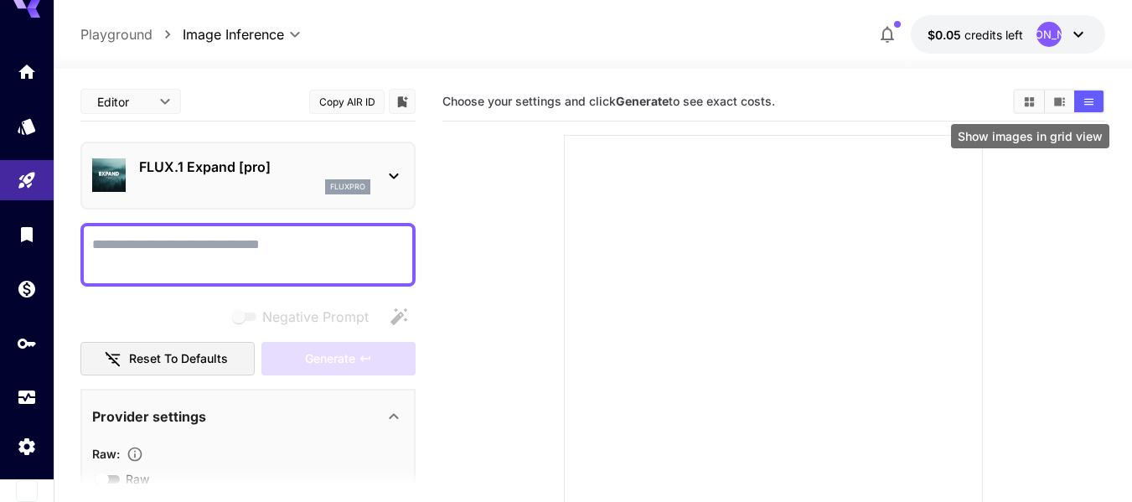
click at [1034, 99] on icon "Show images in grid view" at bounding box center [1029, 101] width 13 height 13
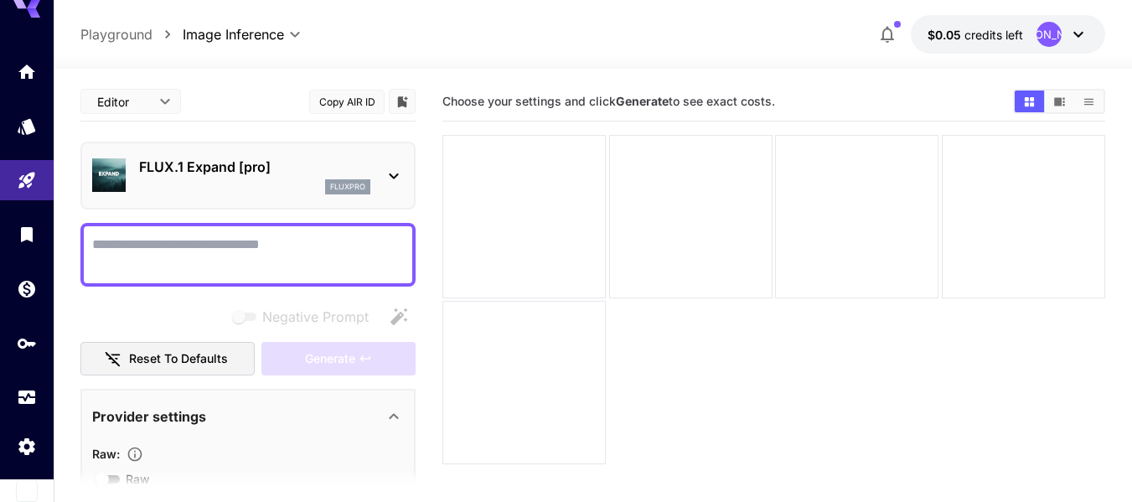
scroll to position [56, 0]
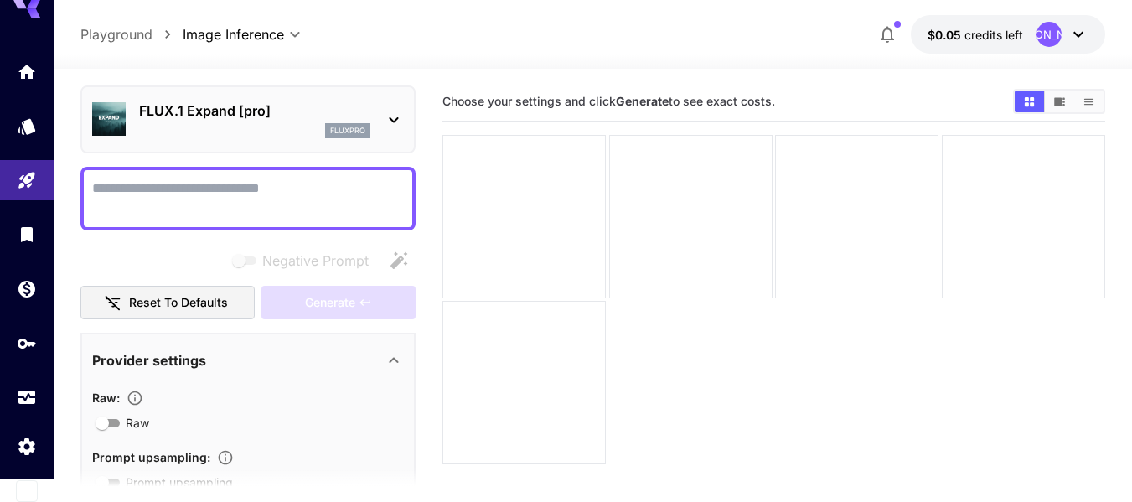
click at [168, 300] on button "Reset to defaults" at bounding box center [167, 303] width 174 height 34
type input "**"
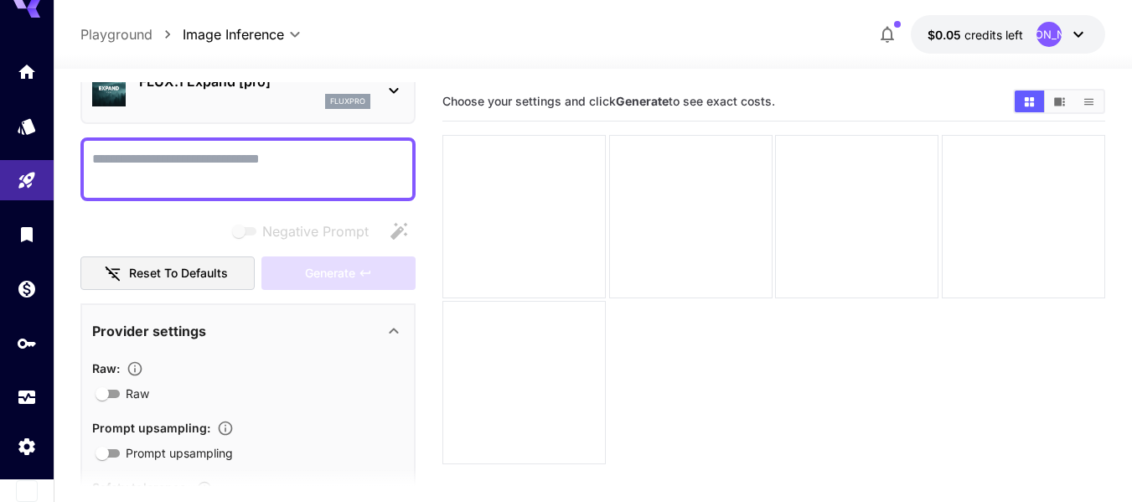
scroll to position [0, 0]
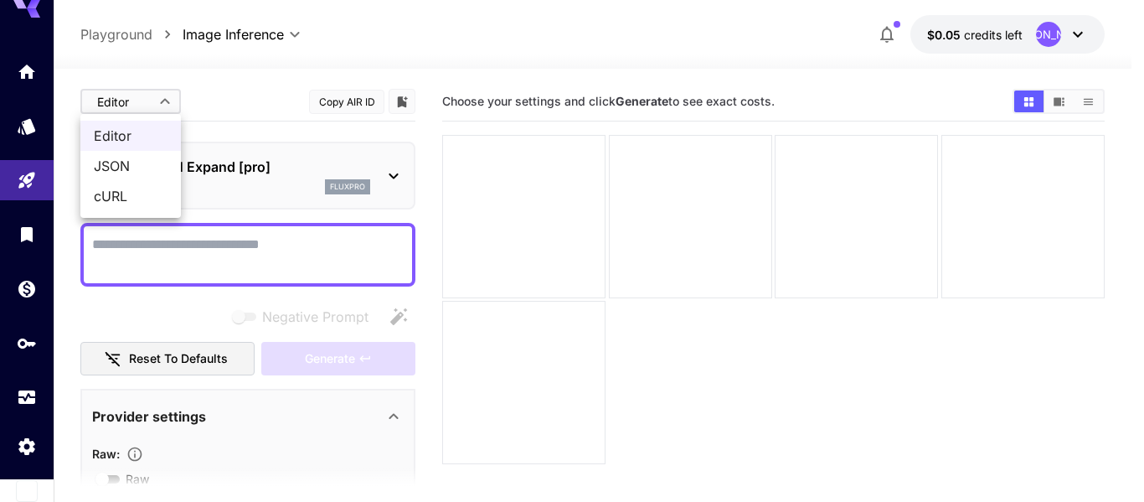
click at [162, 92] on body "**********" at bounding box center [572, 317] width 1144 height 634
click at [162, 92] on div at bounding box center [572, 251] width 1144 height 502
